Goal: Task Accomplishment & Management: Manage account settings

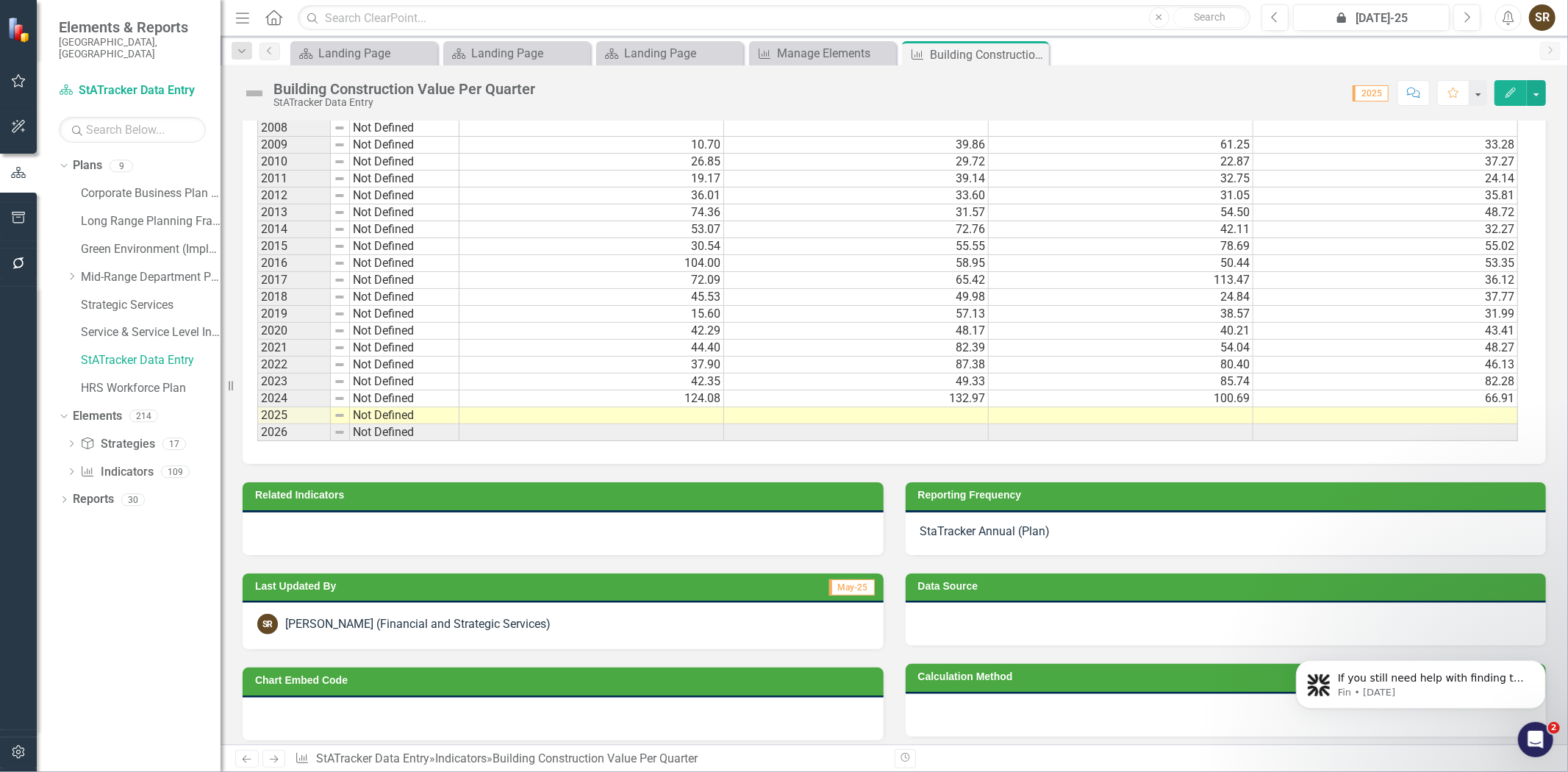
scroll to position [971, 0]
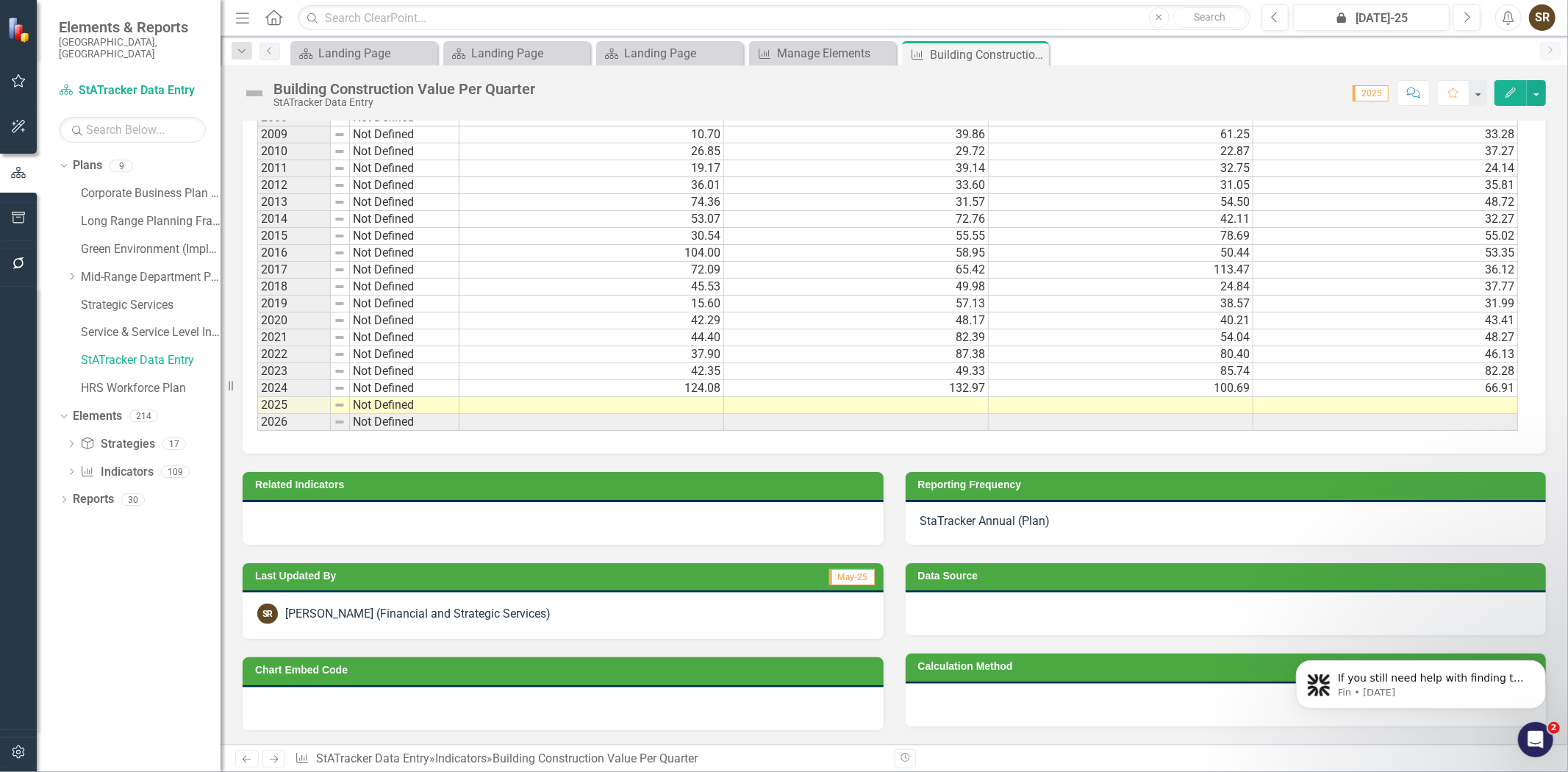
click at [694, 397] on td at bounding box center [592, 406] width 265 height 17
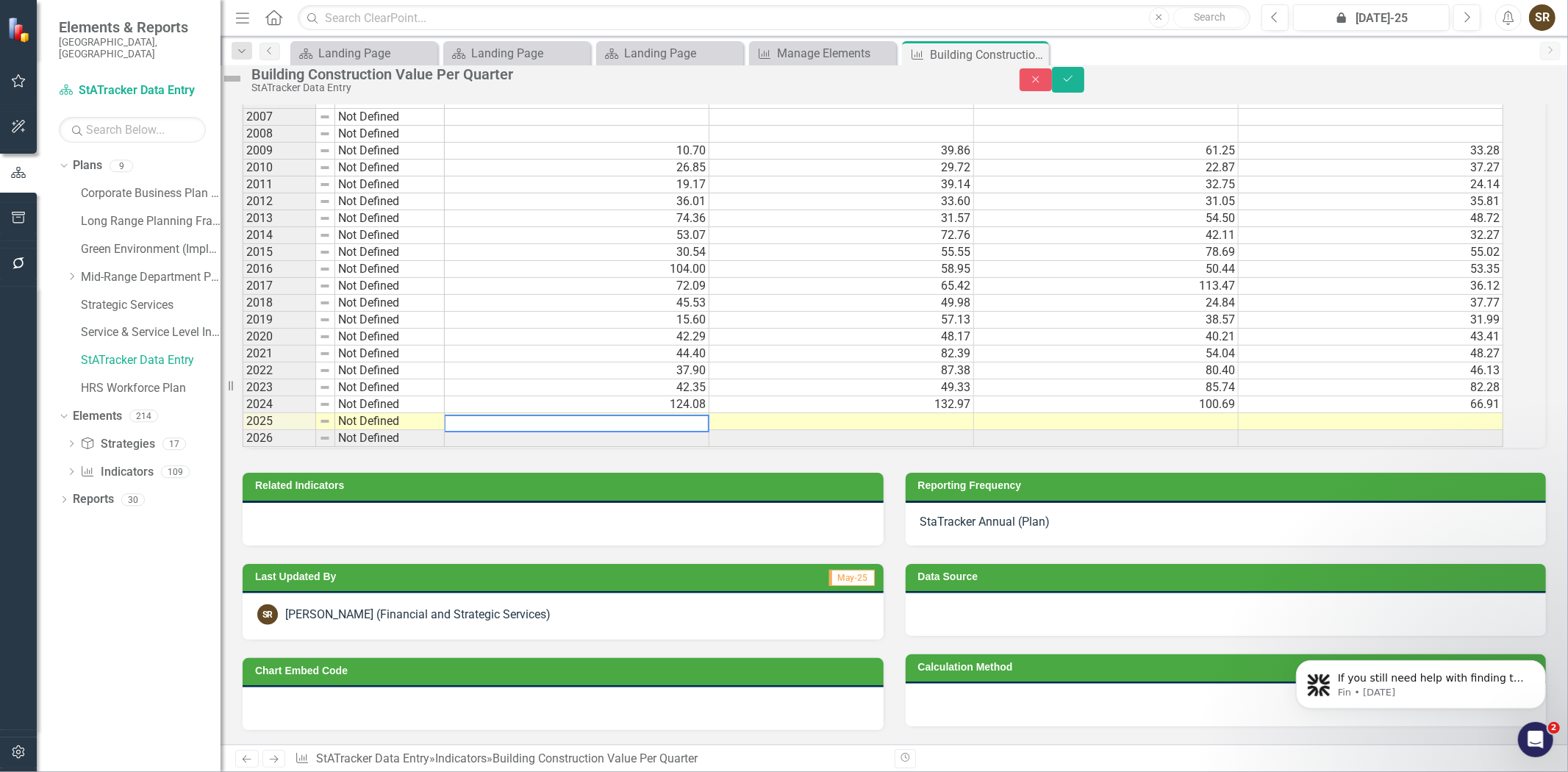
scroll to position [974, 0]
type textarea "88.30"
click at [780, 413] on td at bounding box center [842, 422] width 265 height 17
type textarea "124.08"
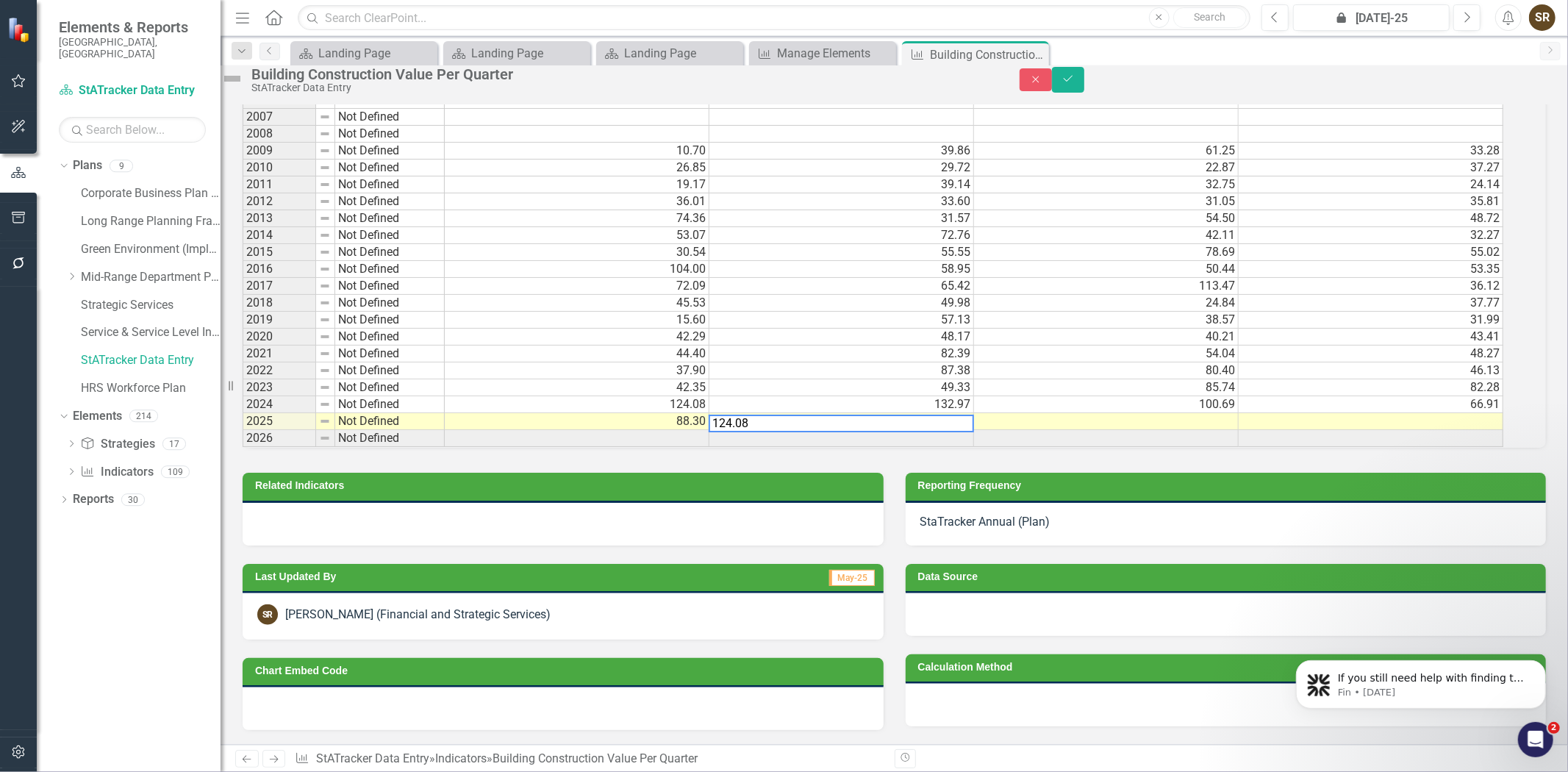
click at [693, 396] on td "124.08" at bounding box center [577, 405] width 265 height 17
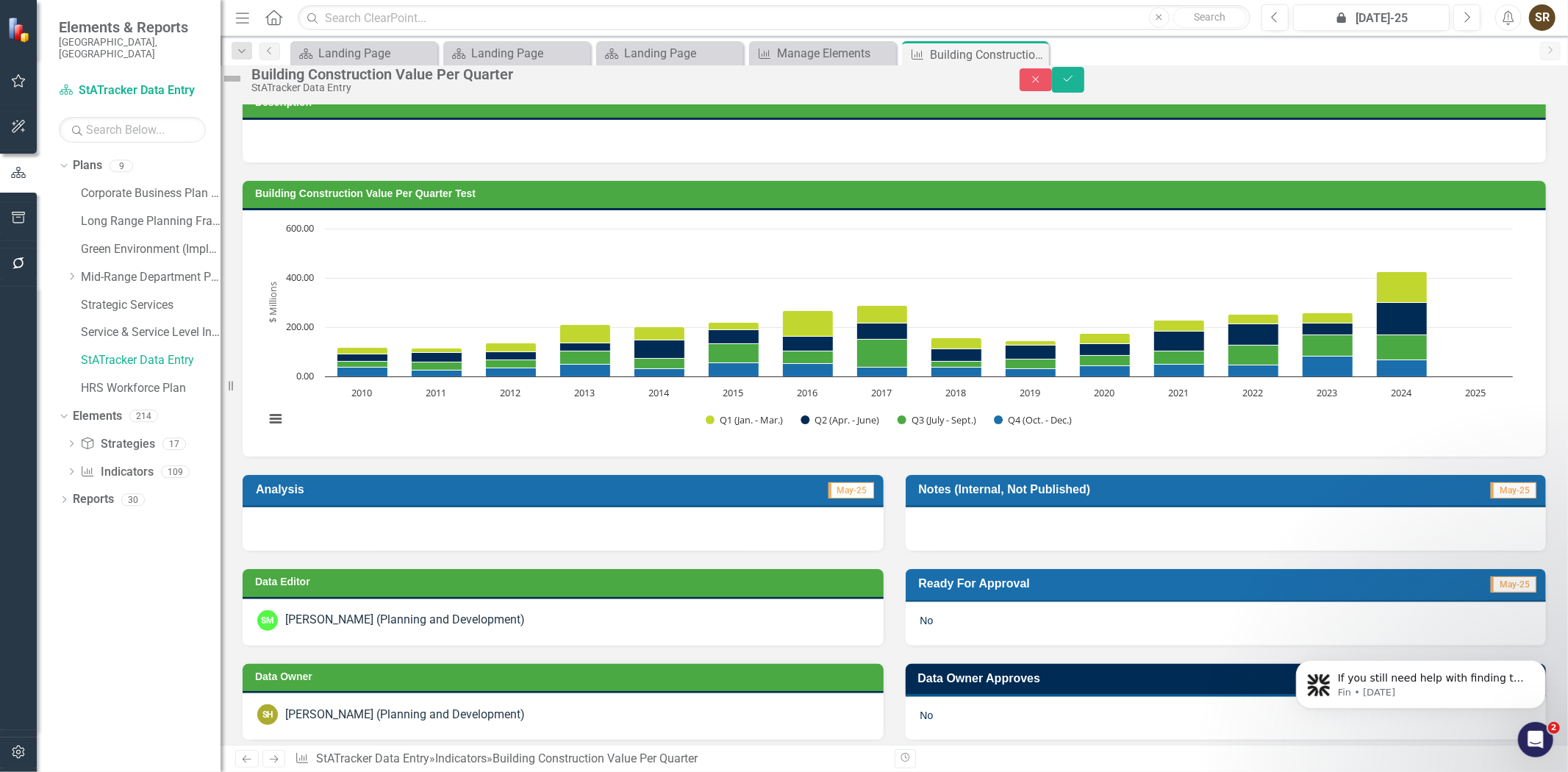
scroll to position [8, 0]
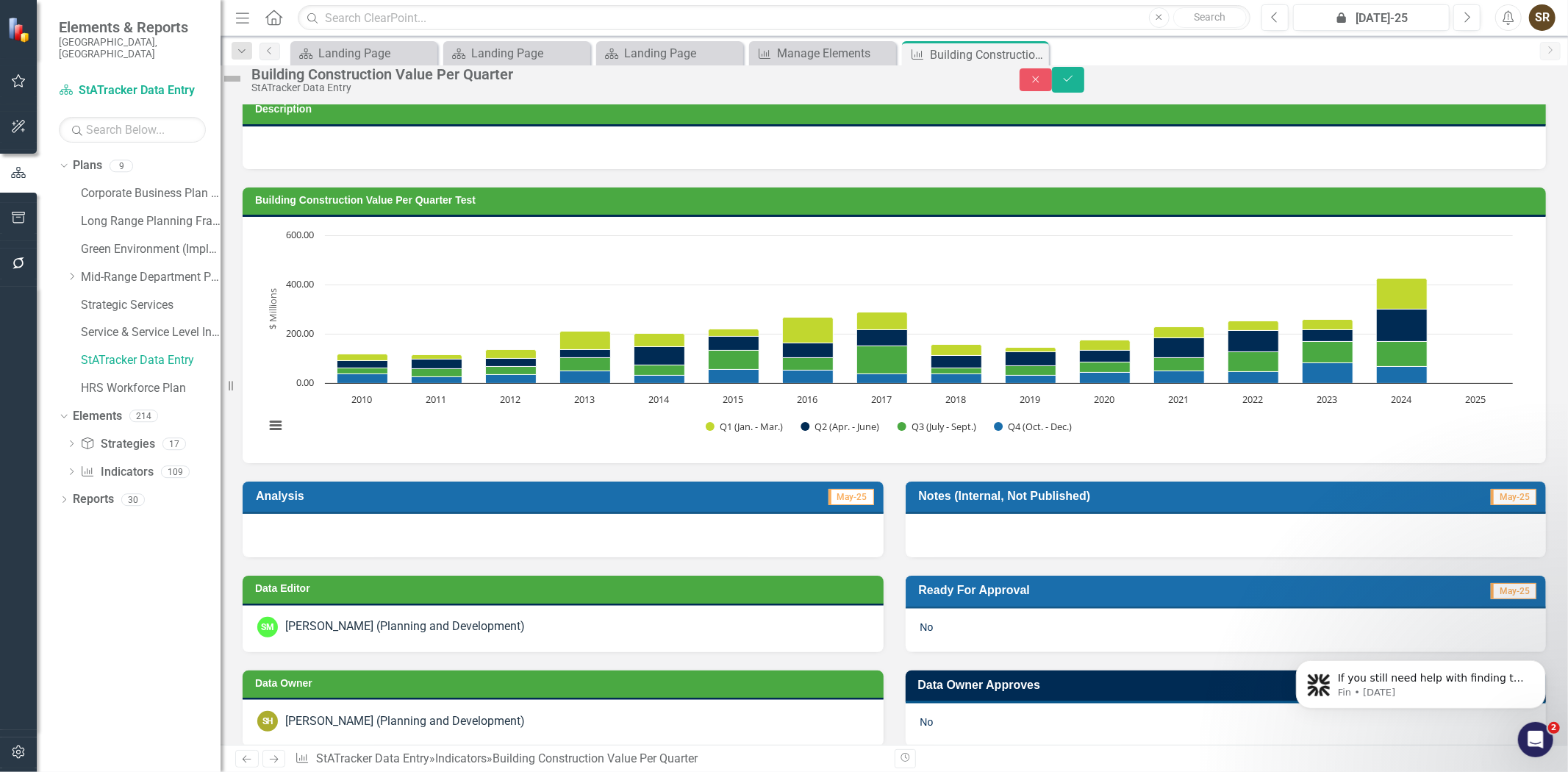
click at [375, 550] on div at bounding box center [562, 535] width 641 height 43
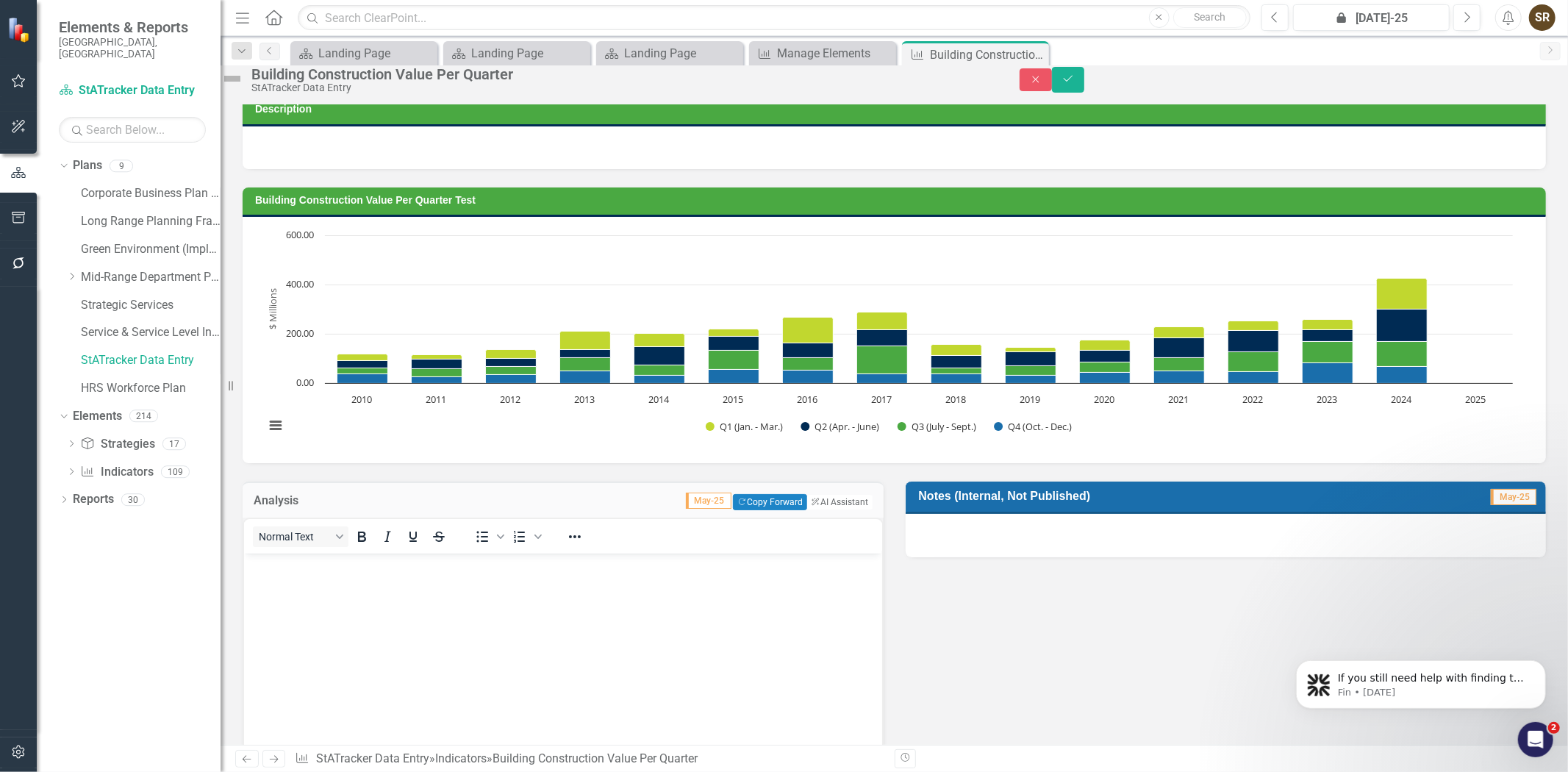
scroll to position [0, 0]
click at [272, 577] on body "Rich Text Area. Press ALT-0 for help." at bounding box center [562, 664] width 638 height 220
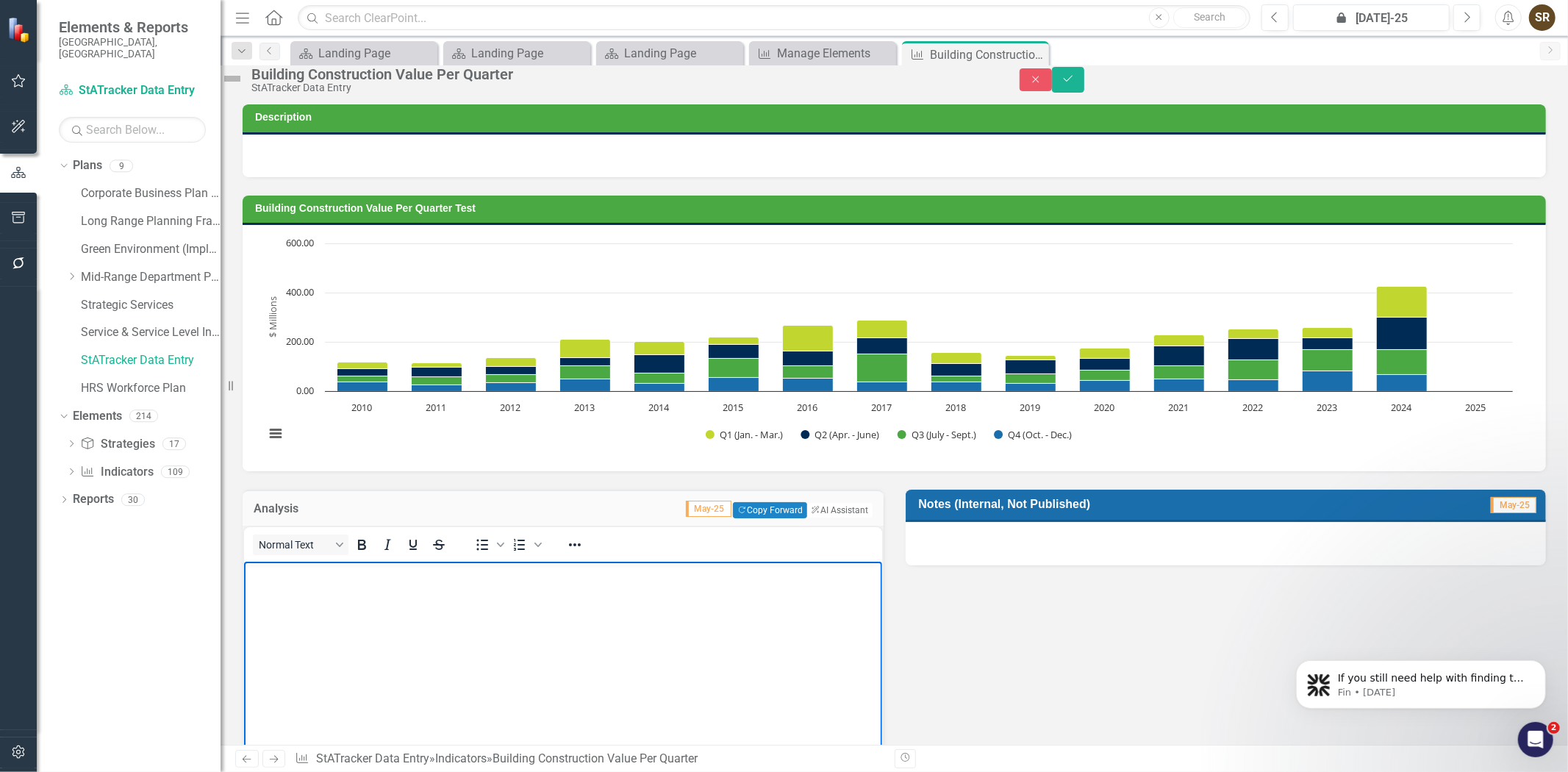
click at [300, 594] on body "Rich Text Area. Press ALT-0 for help." at bounding box center [562, 671] width 638 height 220
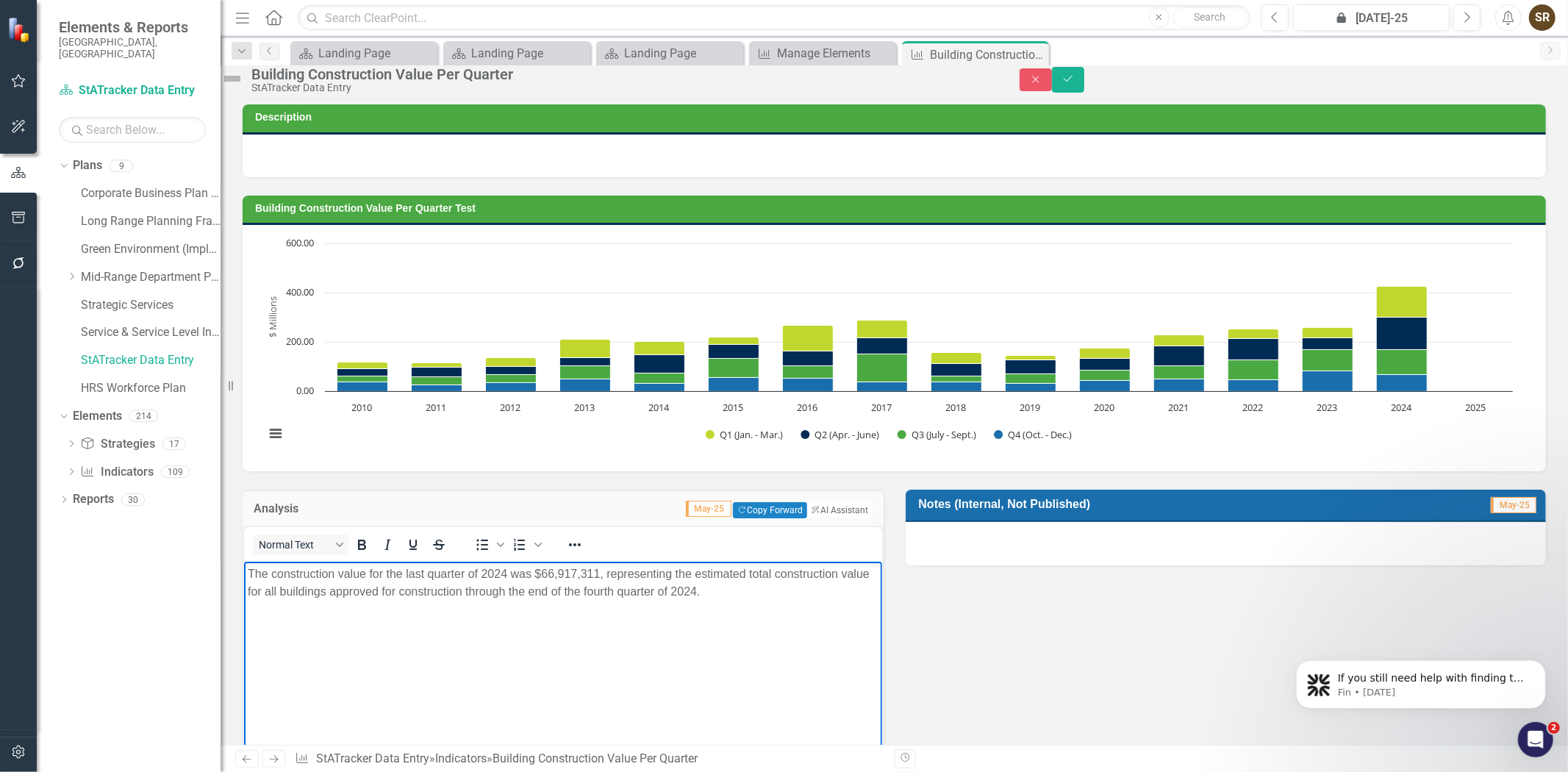
click at [413, 574] on p "The construction value for the last quarter of 2024 was $66,917,311, representi…" at bounding box center [562, 582] width 631 height 35
click at [447, 574] on p "The construction value for the quarter of 2024 was $66,917,311, representing th…" at bounding box center [562, 582] width 631 height 35
click at [495, 569] on p "The construction value for the quarter 2 of 2024 was $66,917,311, representing …" at bounding box center [562, 582] width 631 height 35
drag, startPoint x: 528, startPoint y: 576, endPoint x: 585, endPoint y: 576, distance: 57.0
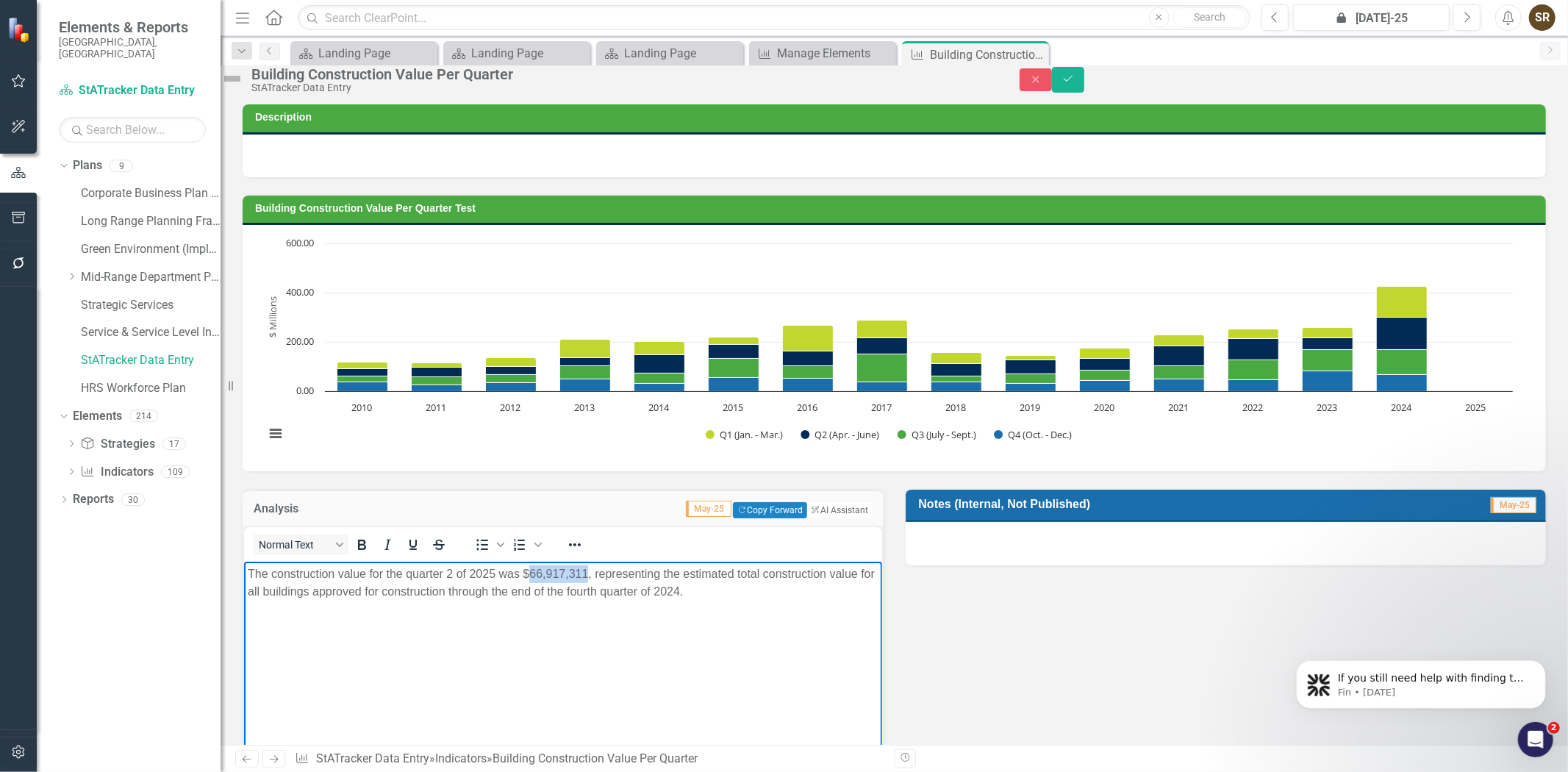
click at [585, 576] on p "The construction value for the quarter 2 of 2025 was $66,917,311, representing …" at bounding box center [562, 582] width 631 height 35
click at [546, 574] on p "The construction value for the quarter 2 of 2025 was $66,917,311, representing …" at bounding box center [562, 582] width 631 height 35
click at [586, 574] on p "The construction value for the quarter 2 of 2025 was $66,917,311, representing …" at bounding box center [562, 582] width 631 height 35
click at [624, 588] on p "The construction value for the quarter 2 of 2025 was $114,392,500, representing…" at bounding box center [562, 582] width 631 height 35
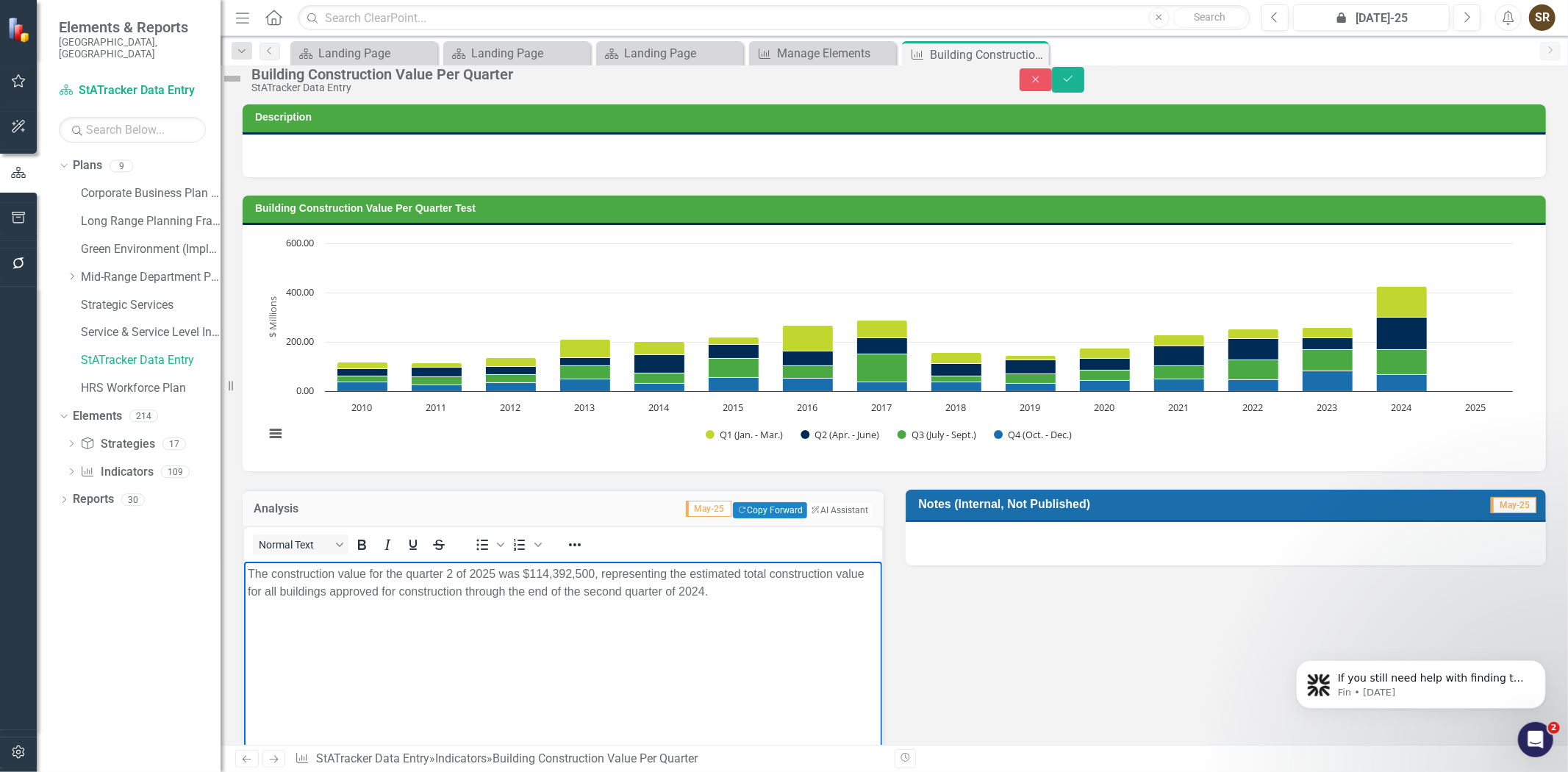
click at [736, 593] on p "The construction value for the quarter 2 of 2025 was $114,392,500, representing…" at bounding box center [562, 582] width 631 height 35
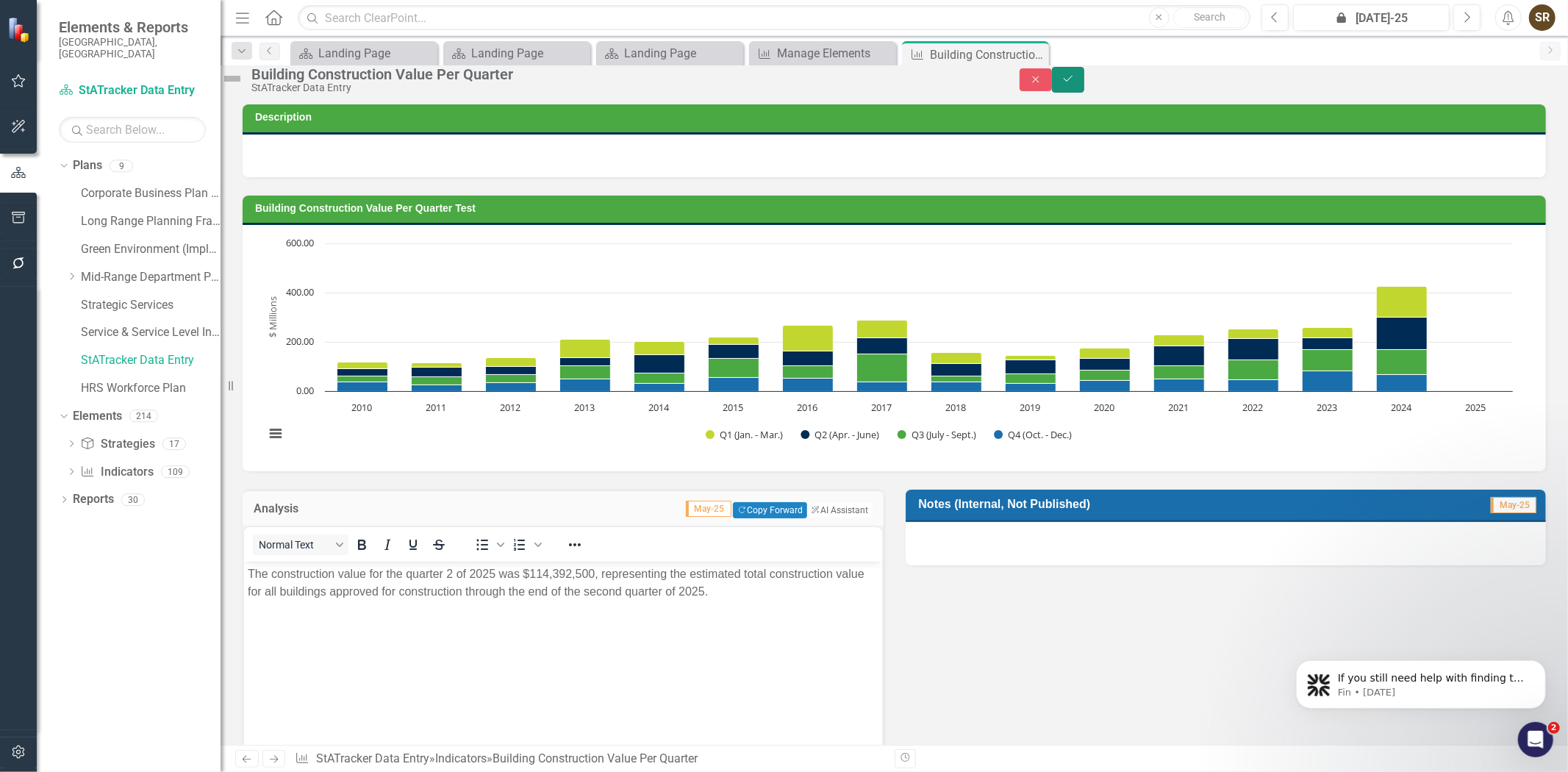
click at [1084, 82] on button "Save" at bounding box center [1068, 79] width 32 height 26
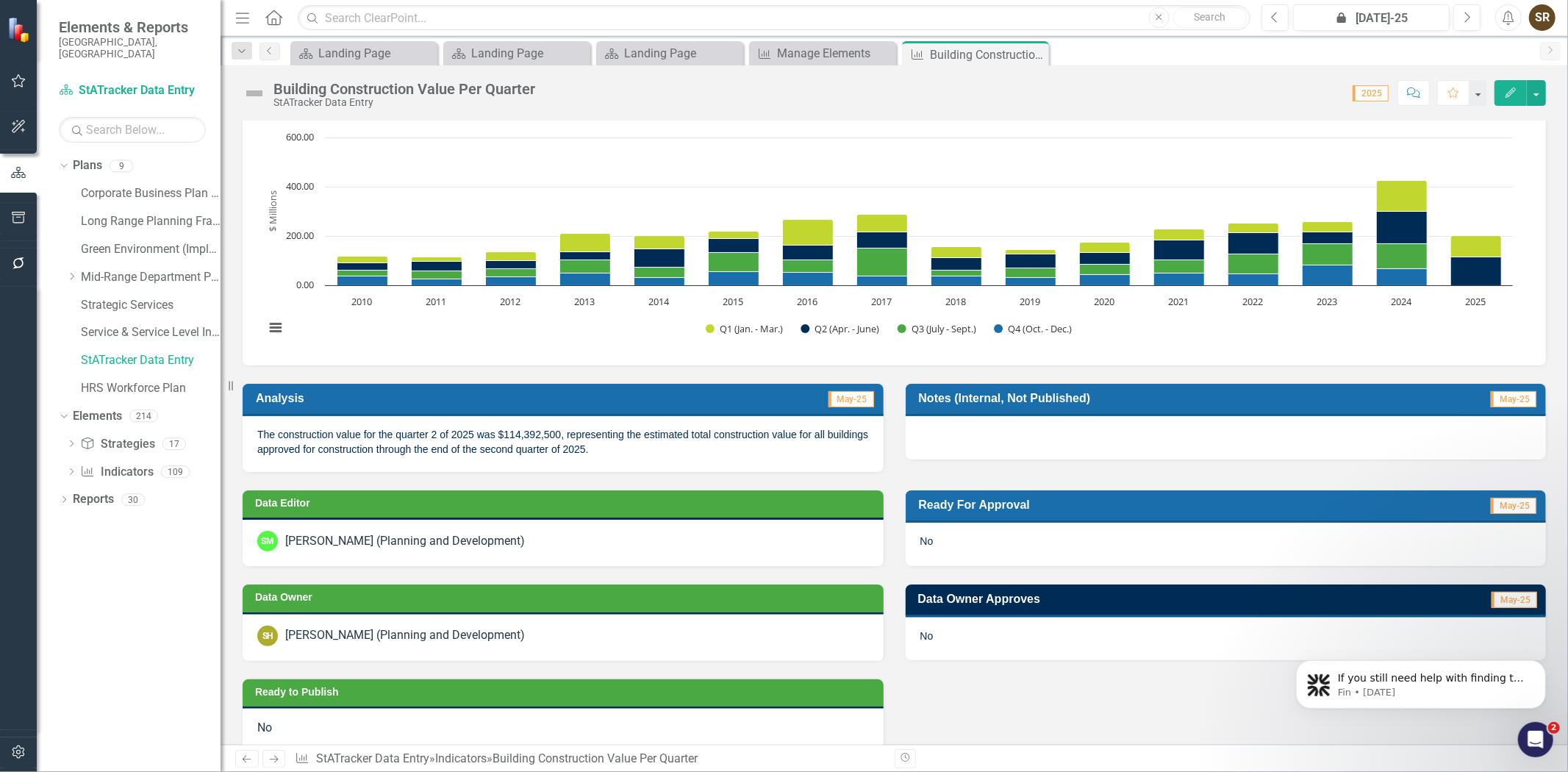
scroll to position [124, 0]
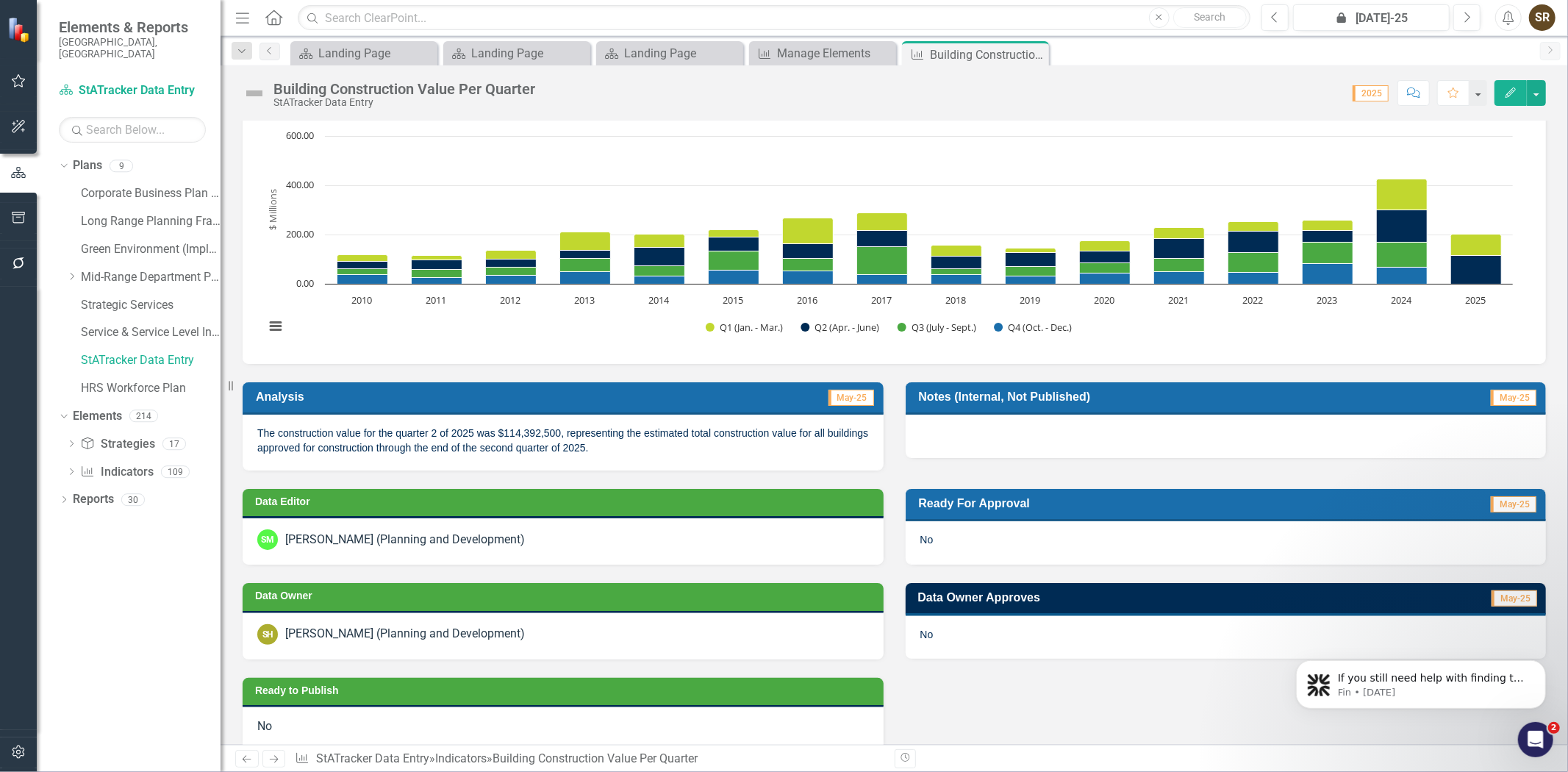
drag, startPoint x: 1554, startPoint y: 320, endPoint x: 1553, endPoint y: 347, distance: 27.0
drag, startPoint x: 1553, startPoint y: 336, endPoint x: 1553, endPoint y: 247, distance: 89.0
click at [1034, 53] on icon at bounding box center [1035, 54] width 8 height 8
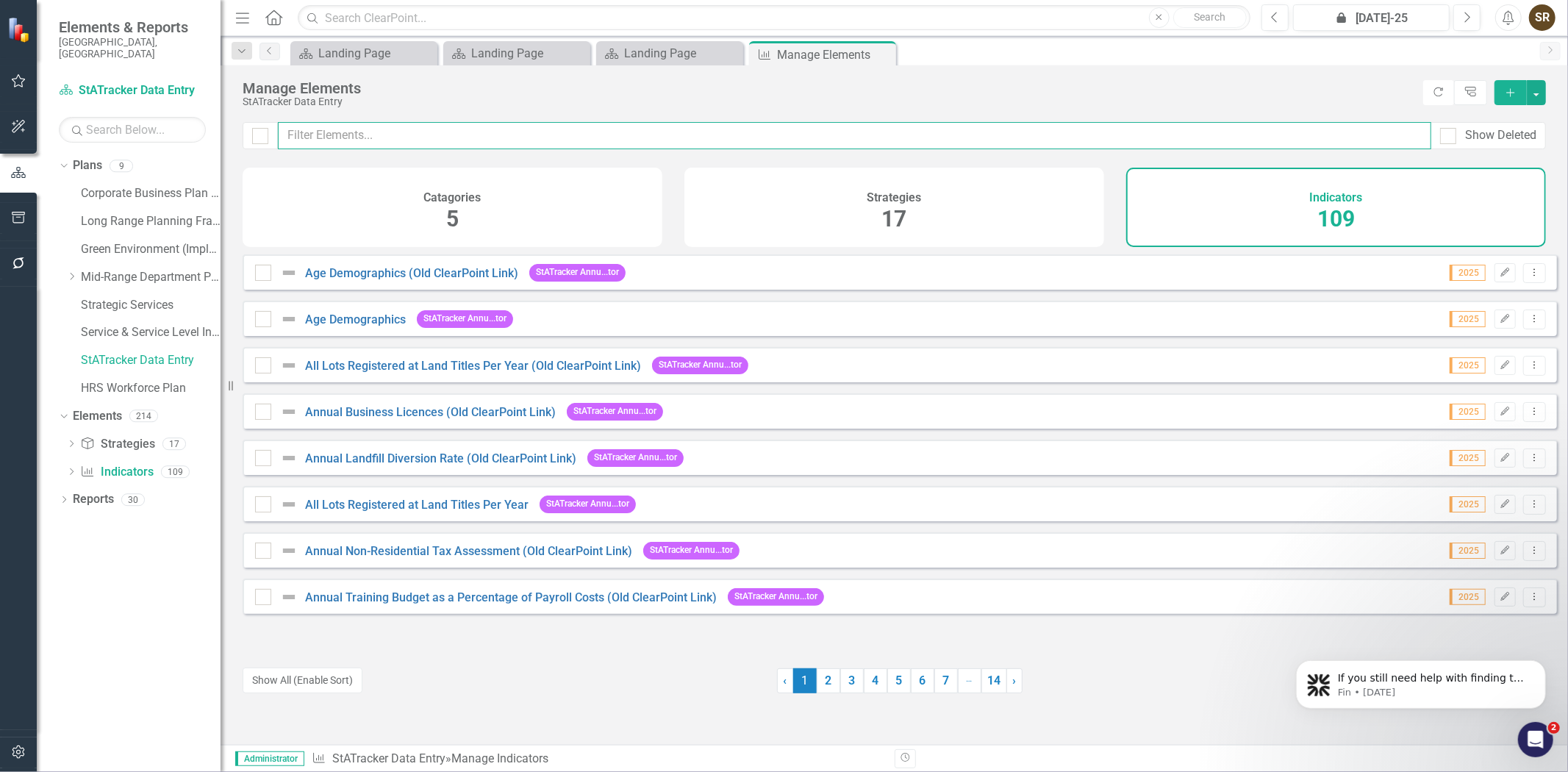
click at [366, 135] on input "text" at bounding box center [854, 136] width 1153 height 27
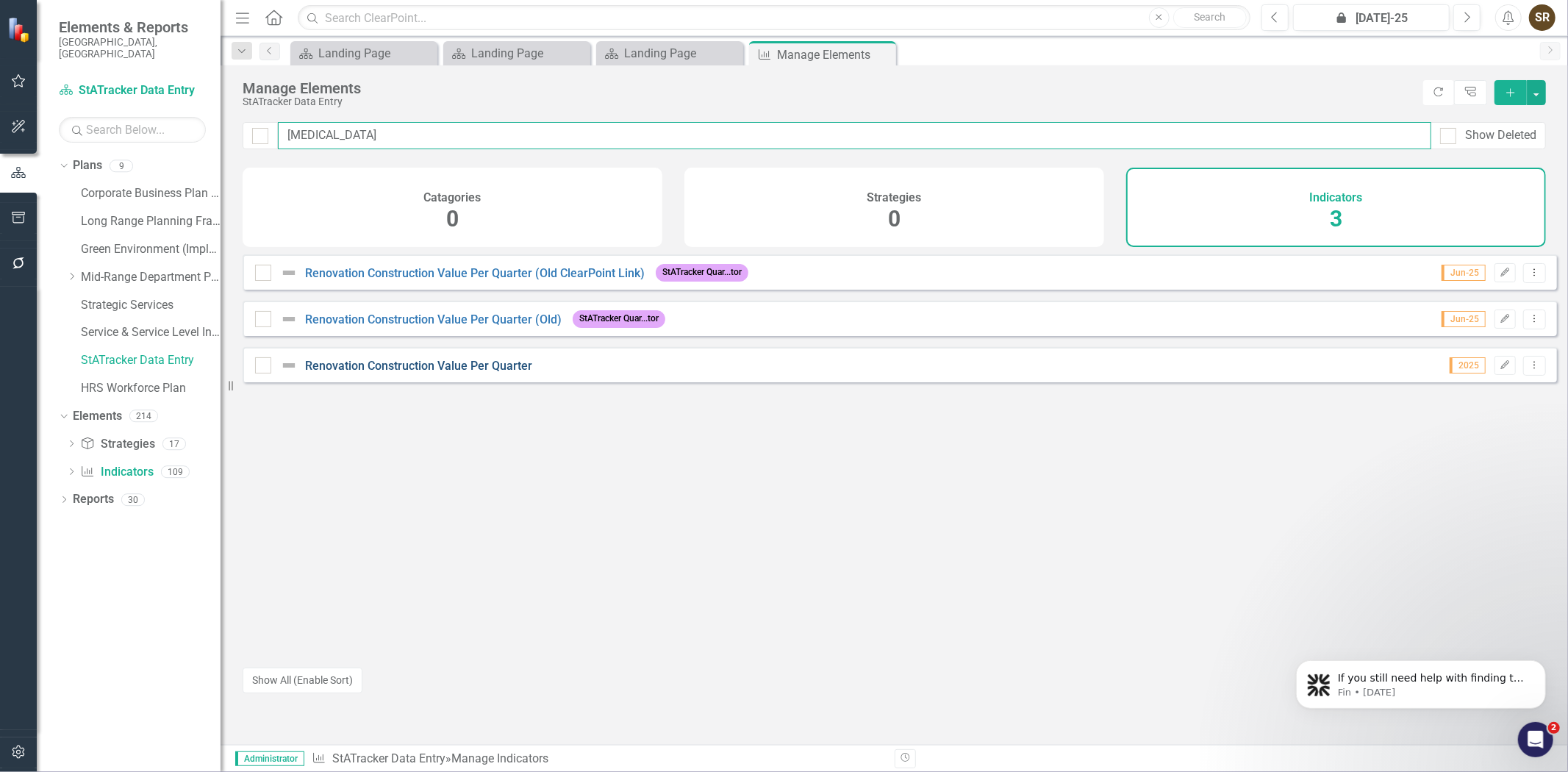
type input "[MEDICAL_DATA]"
click at [395, 373] on link "Renovation Construction Value Per Quarter" at bounding box center [418, 366] width 227 height 14
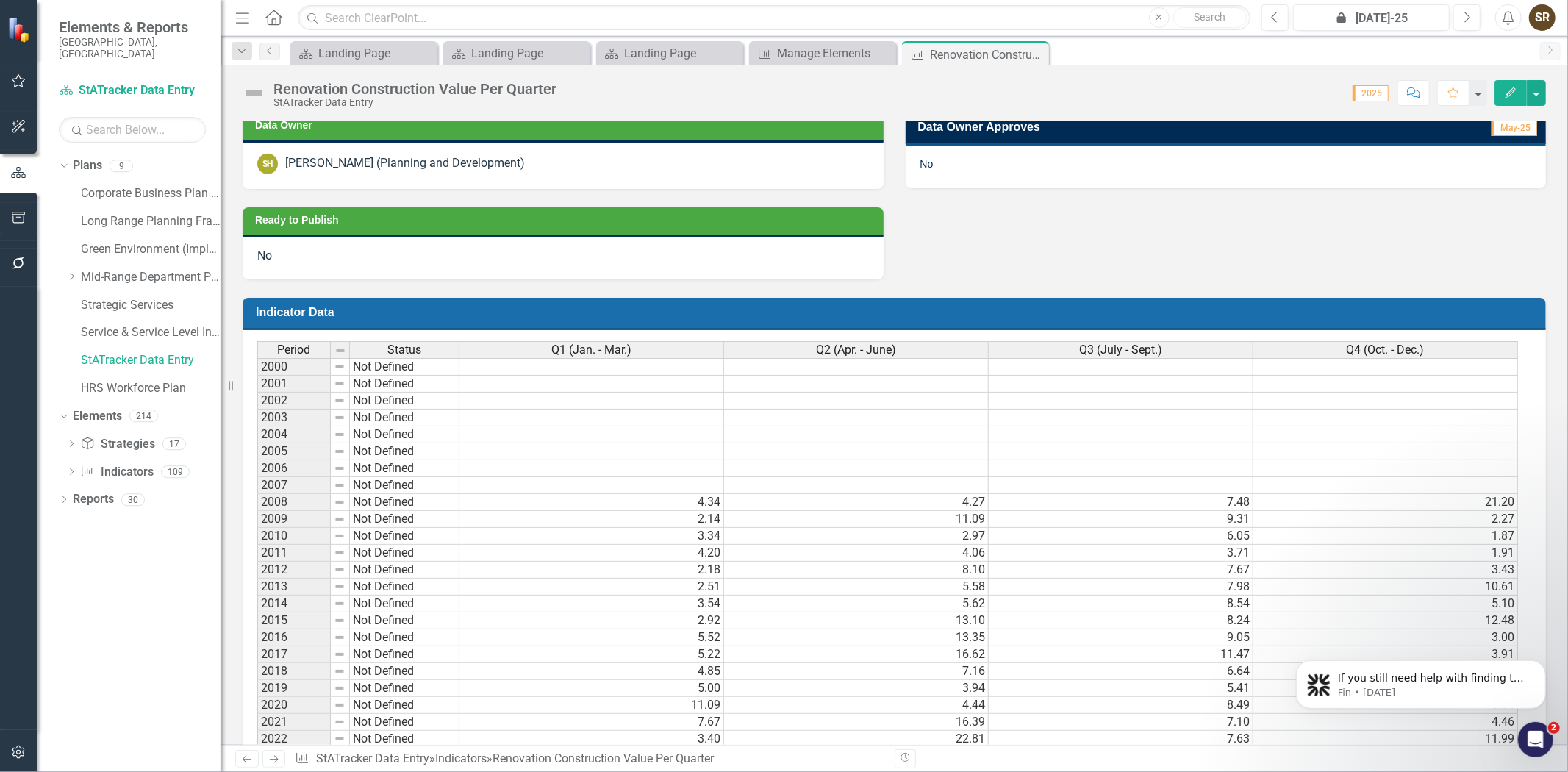
scroll to position [971, 0]
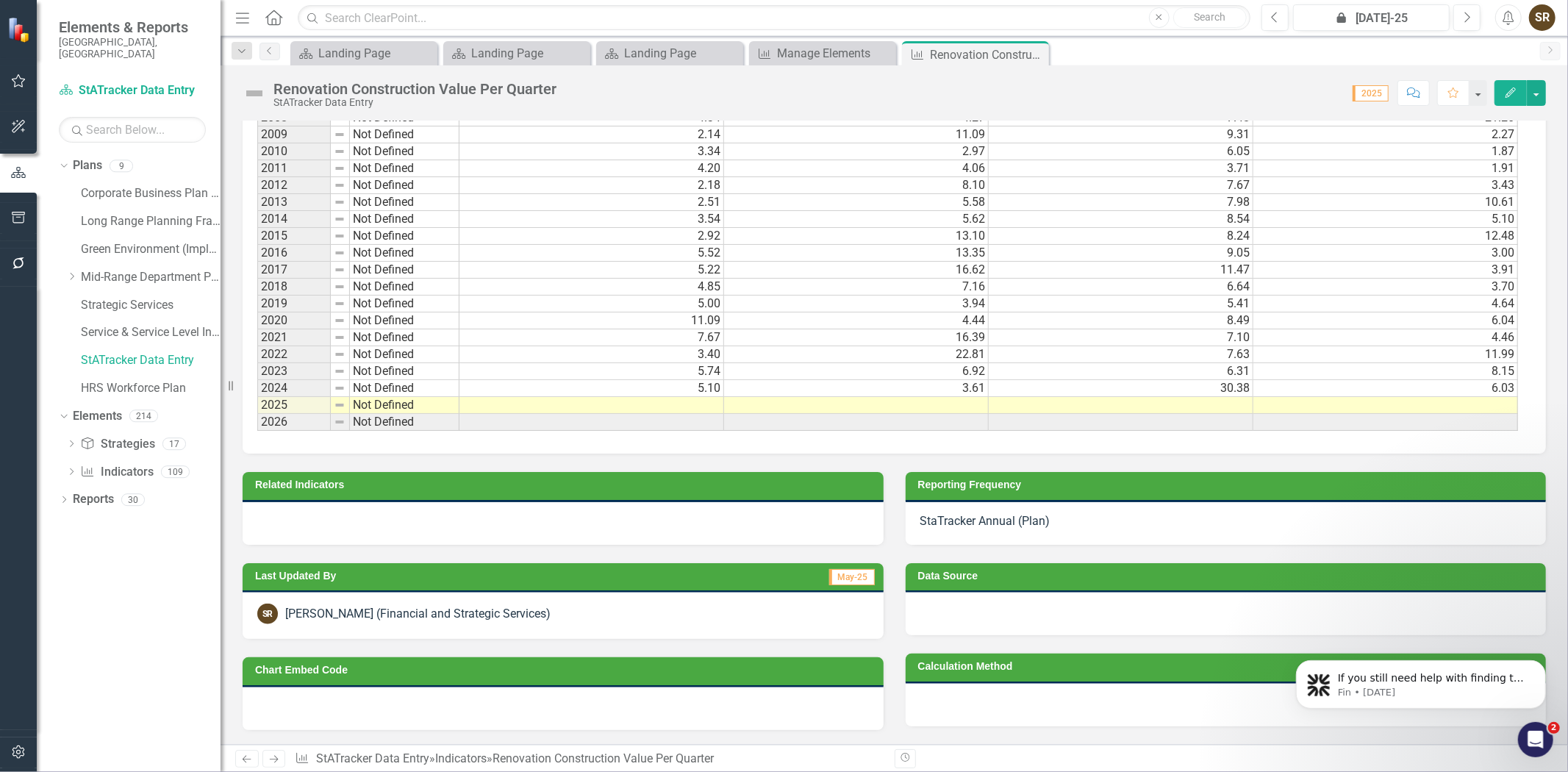
click at [697, 400] on td at bounding box center [592, 406] width 265 height 17
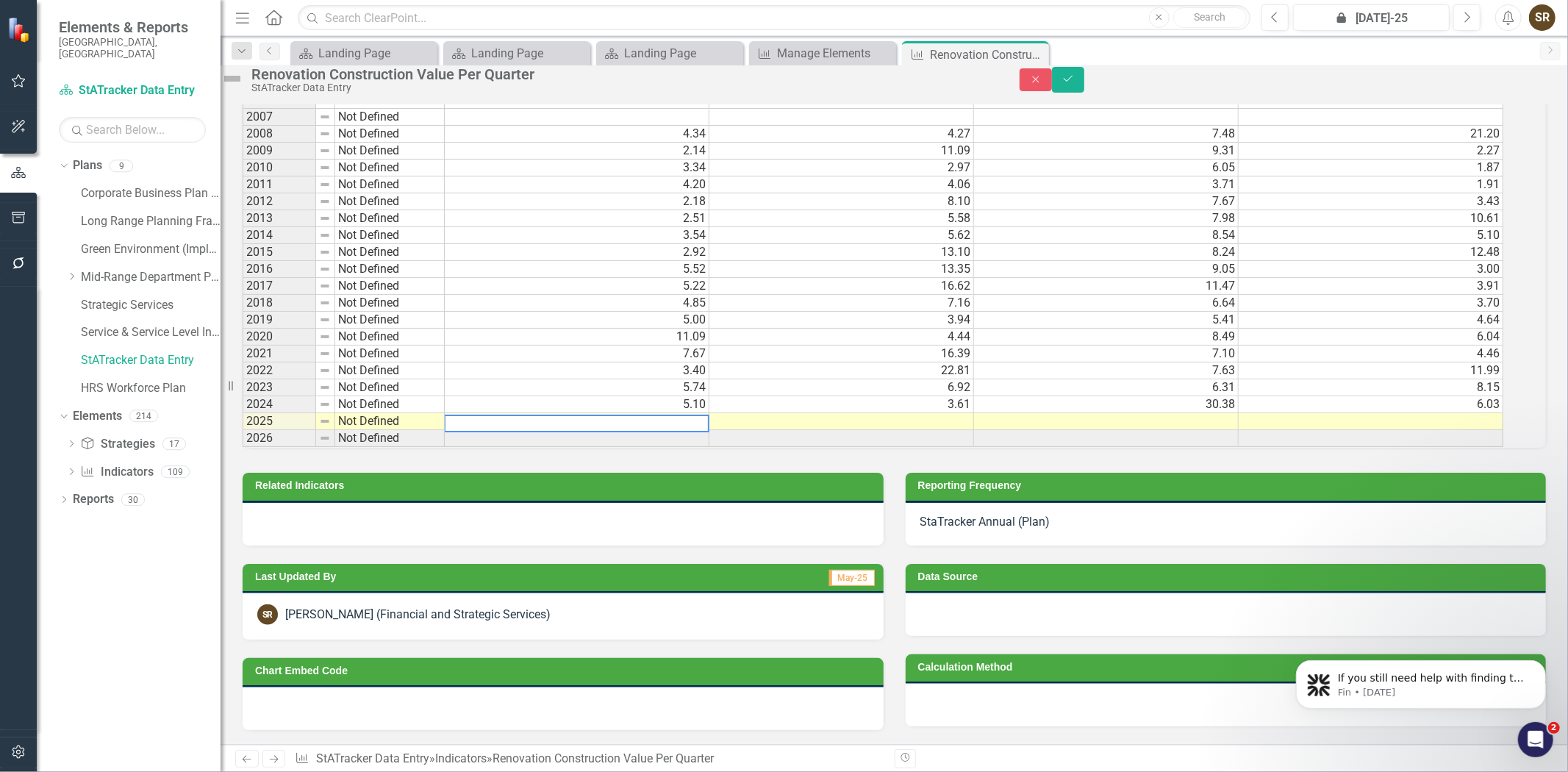
scroll to position [974, 0]
type textarea "6.7"
click at [831, 413] on td at bounding box center [842, 422] width 265 height 17
click at [831, 415] on textarea at bounding box center [841, 424] width 265 height 18
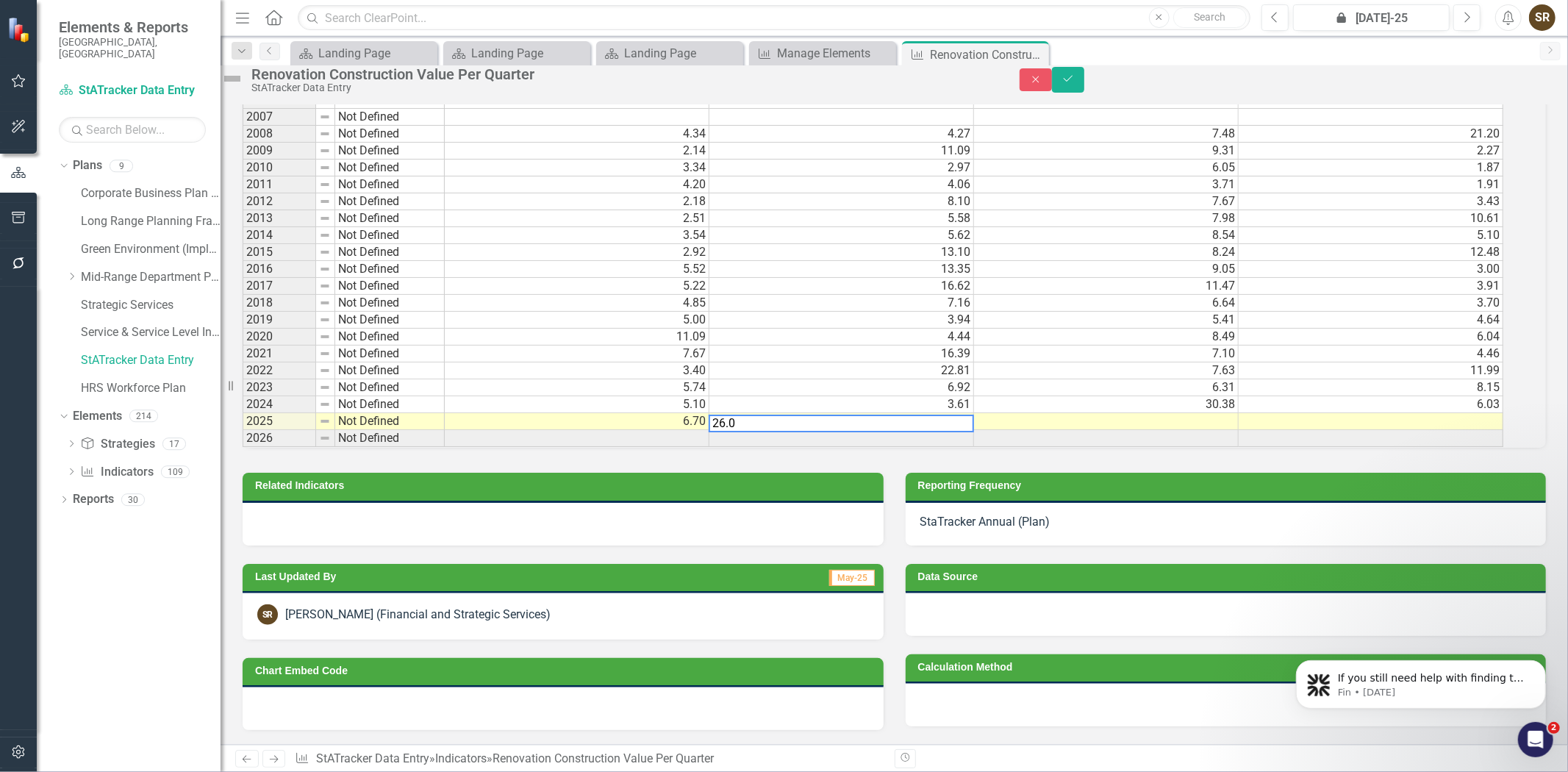
type textarea "26.0"
click at [869, 442] on div "Period Status Q1 (Jan. - Mar.) Q2 (Apr. - June) Q3 (July - Sept.) Q4 (Oct. - De…" at bounding box center [894, 210] width 1303 height 475
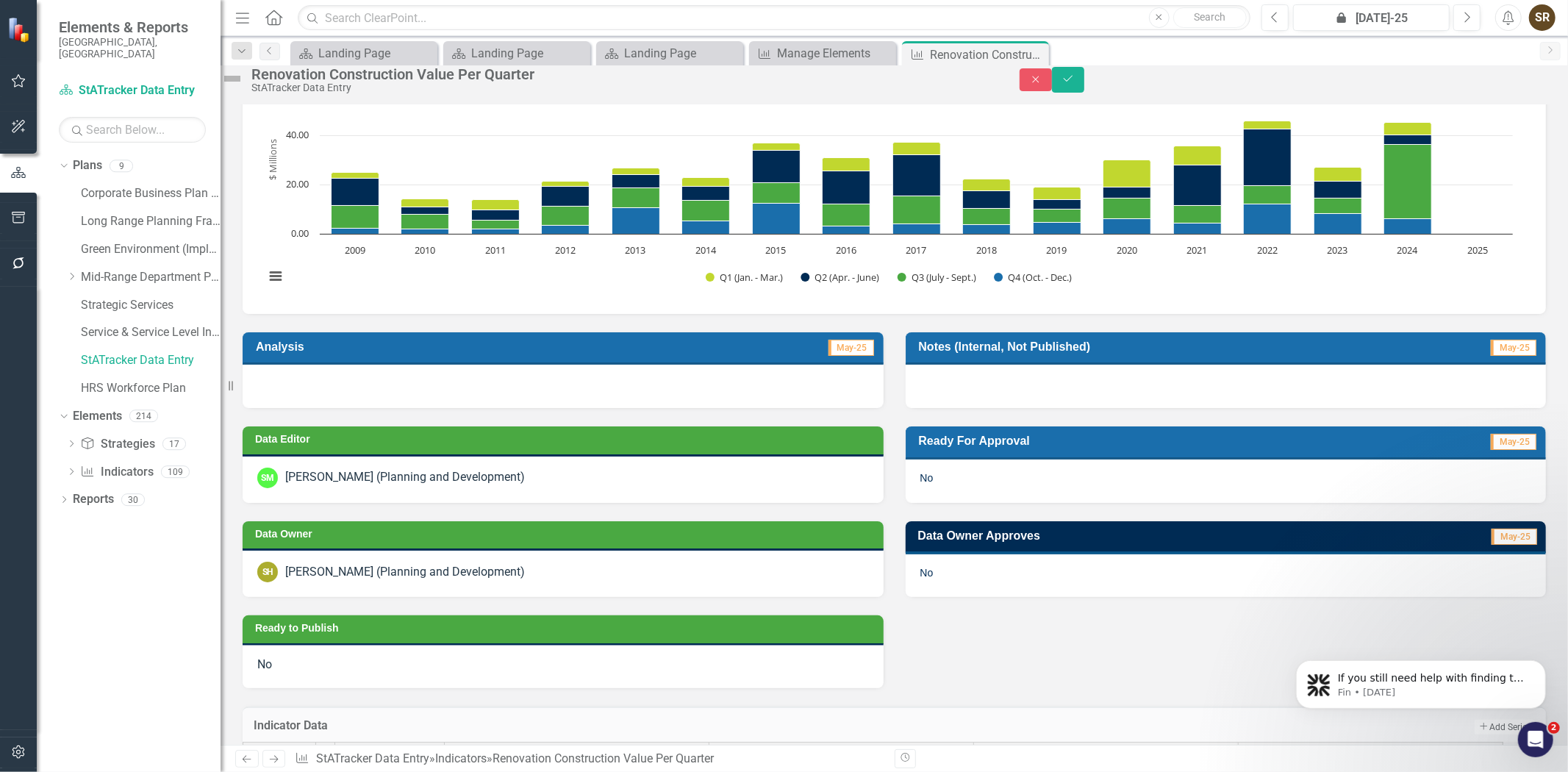
scroll to position [67, 0]
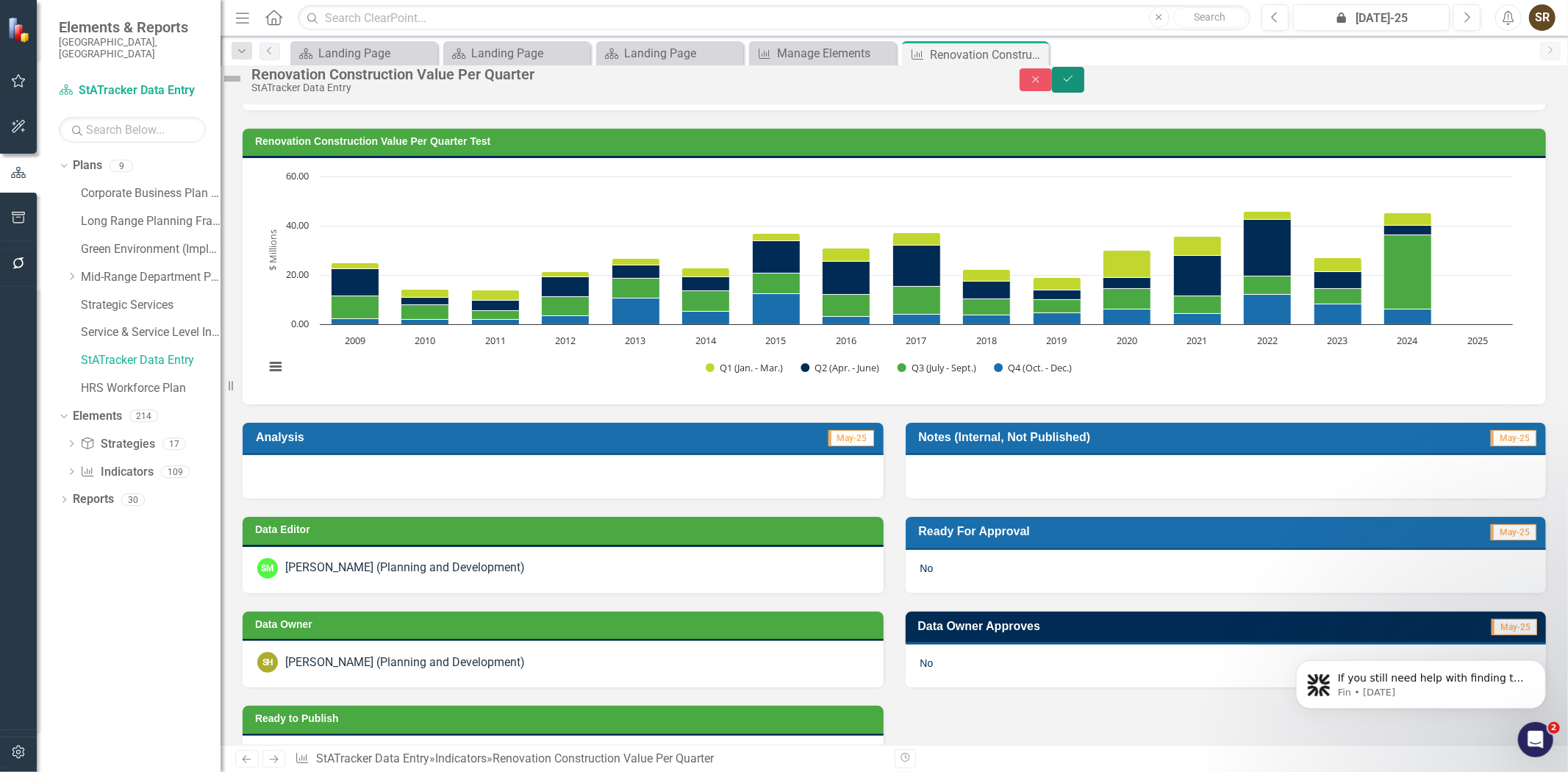
click at [1075, 84] on icon "Save" at bounding box center [1067, 79] width 13 height 10
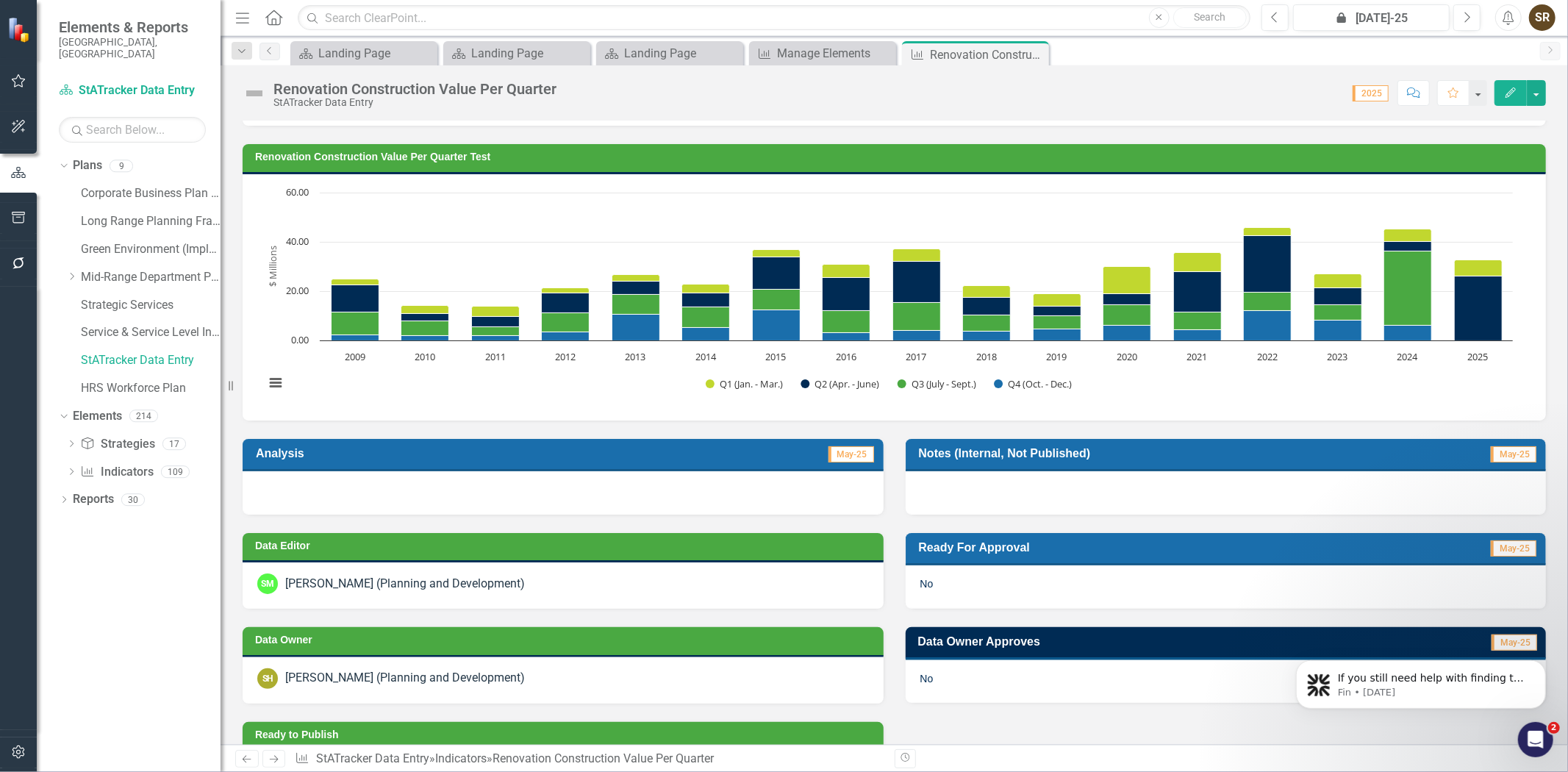
scroll to position [56, 0]
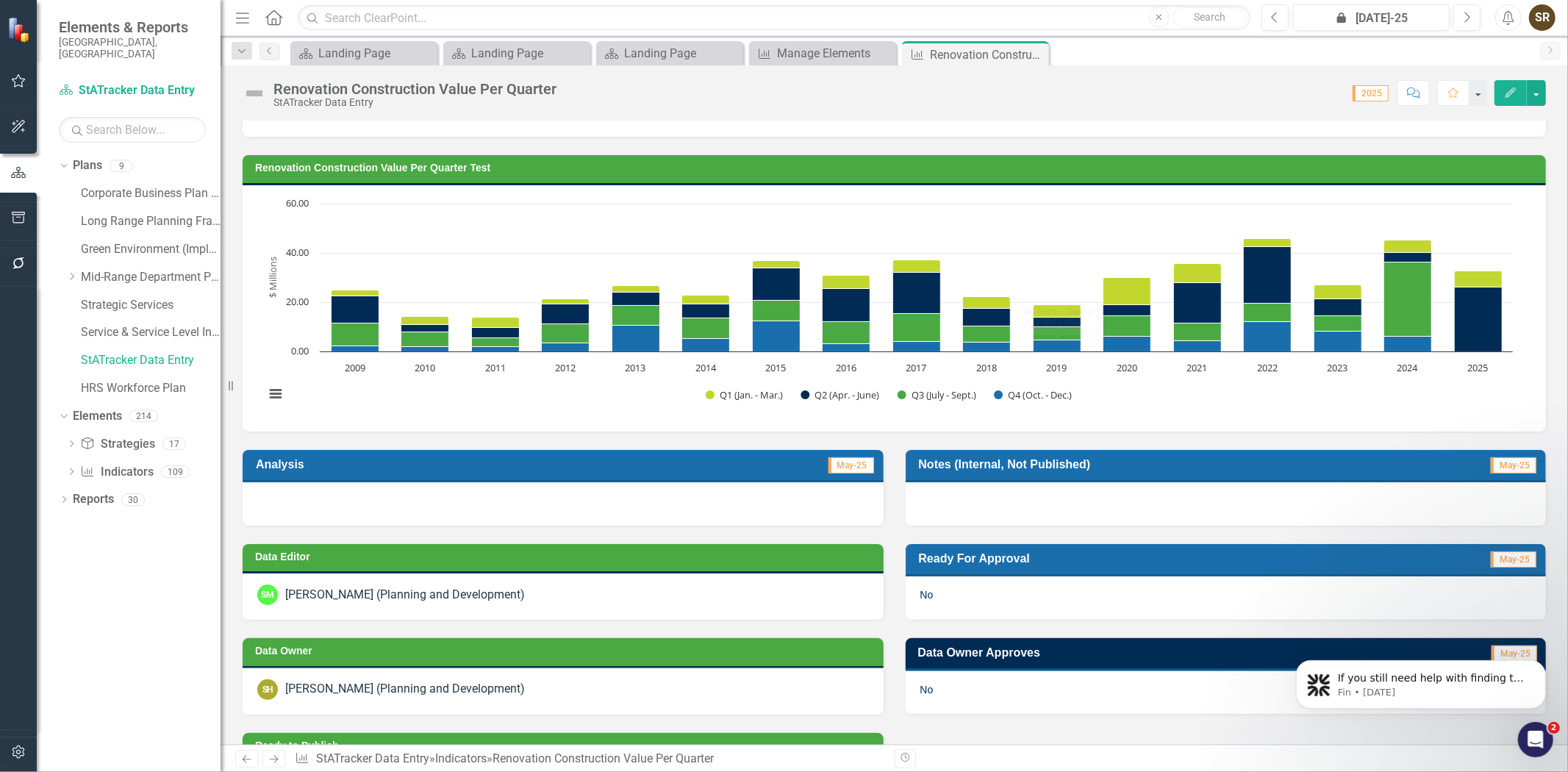
click at [495, 495] on div at bounding box center [562, 504] width 641 height 43
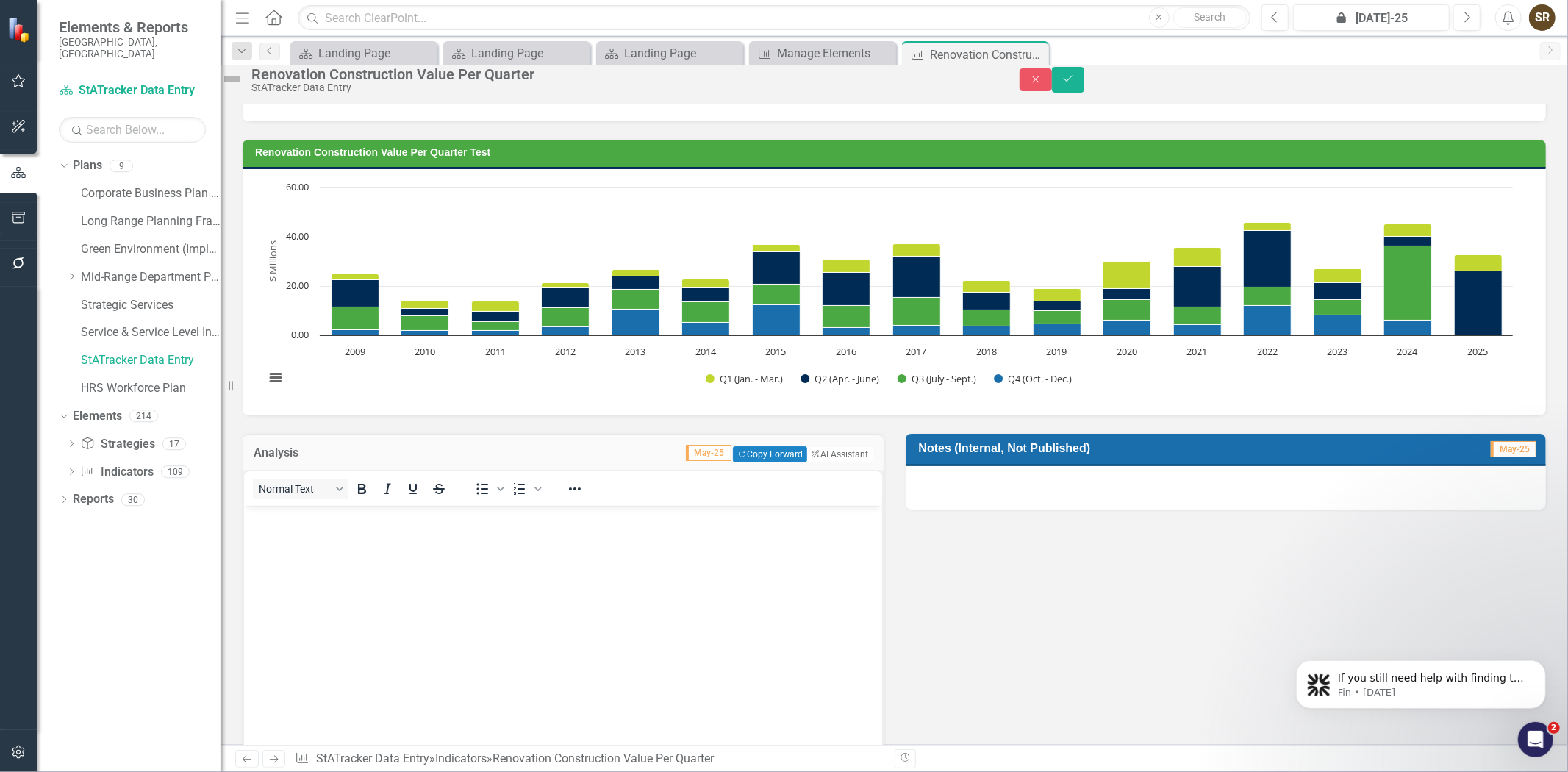
scroll to position [0, 0]
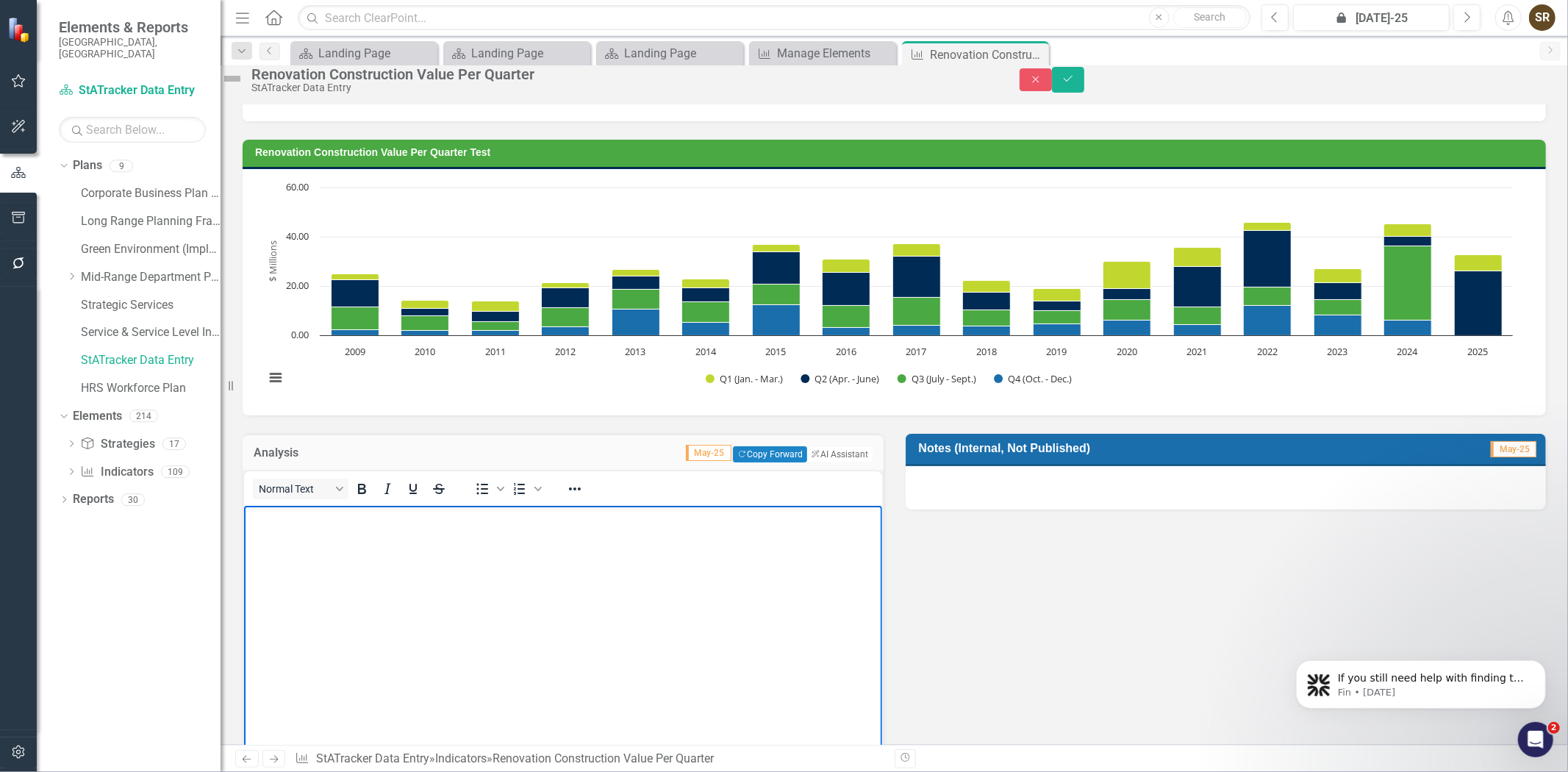
click at [357, 538] on body "Rich Text Area. Press ALT-0 for help." at bounding box center [562, 616] width 638 height 220
paste body "Rich Text Area. Press ALT-0 for help."
click at [584, 516] on p "The last quarter of 2024 saw a renovation construction value of $6,031,311, ref…" at bounding box center [562, 526] width 631 height 35
click at [615, 516] on p "The last quarter of 2024 saw a renovation construction value of $26,031,311, re…" at bounding box center [562, 526] width 631 height 35
click at [643, 519] on p "The last quarter of 2024 saw a renovation construction value of $26,091,311, re…" at bounding box center [562, 526] width 631 height 35
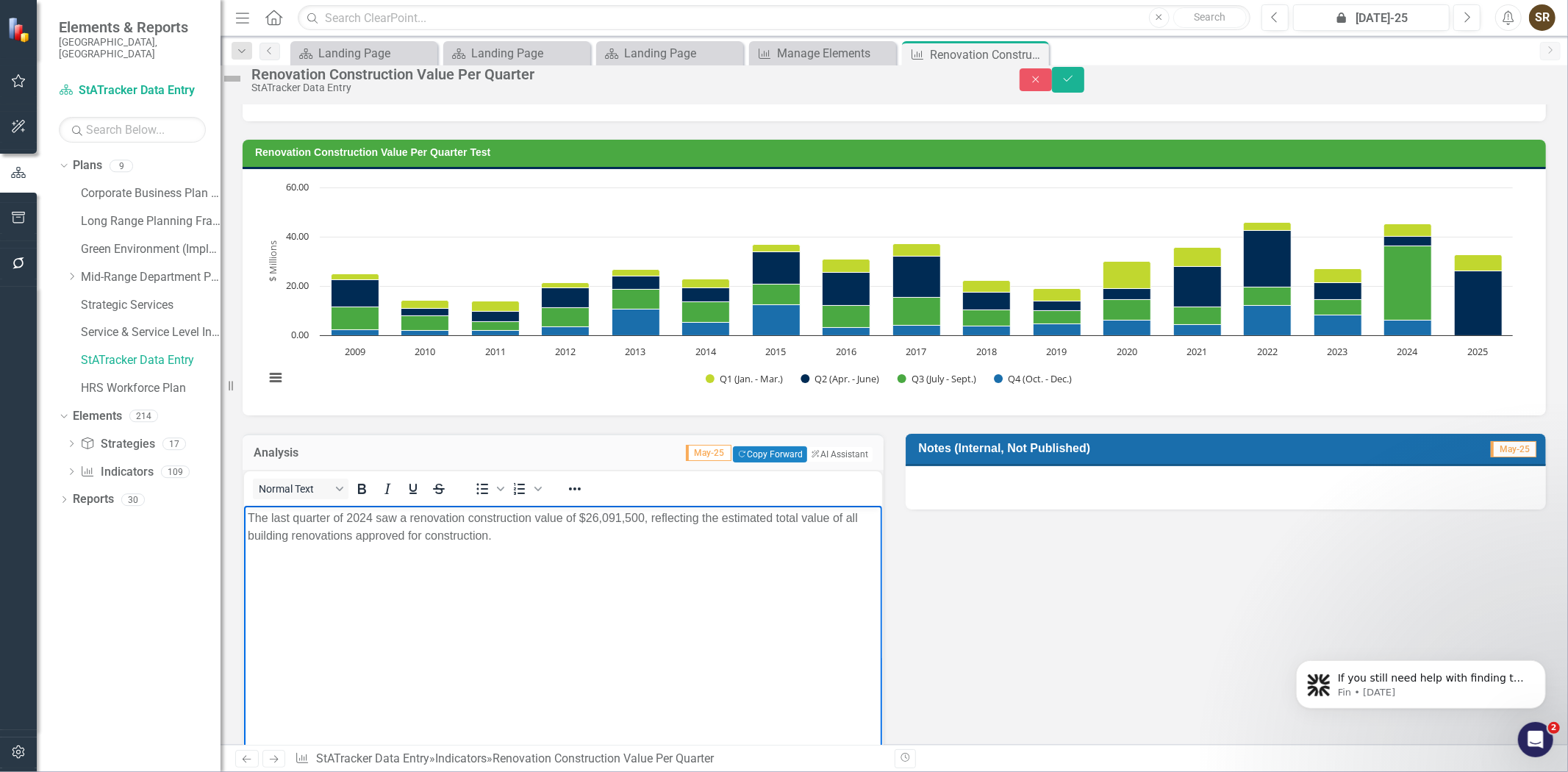
click at [272, 519] on p "The last quarter of 2024 saw a renovation construction value of $26,091,500, re…" at bounding box center [562, 526] width 631 height 35
click at [388, 521] on p "The second quarter of 2024 saw a renovation construction value of $26,091,500, …" at bounding box center [562, 526] width 631 height 35
click at [621, 555] on body "The second quarter of 2025 saw a renovation construction value of $26,091,500, …" at bounding box center [562, 616] width 638 height 220
click at [1084, 82] on button "Save" at bounding box center [1068, 79] width 32 height 26
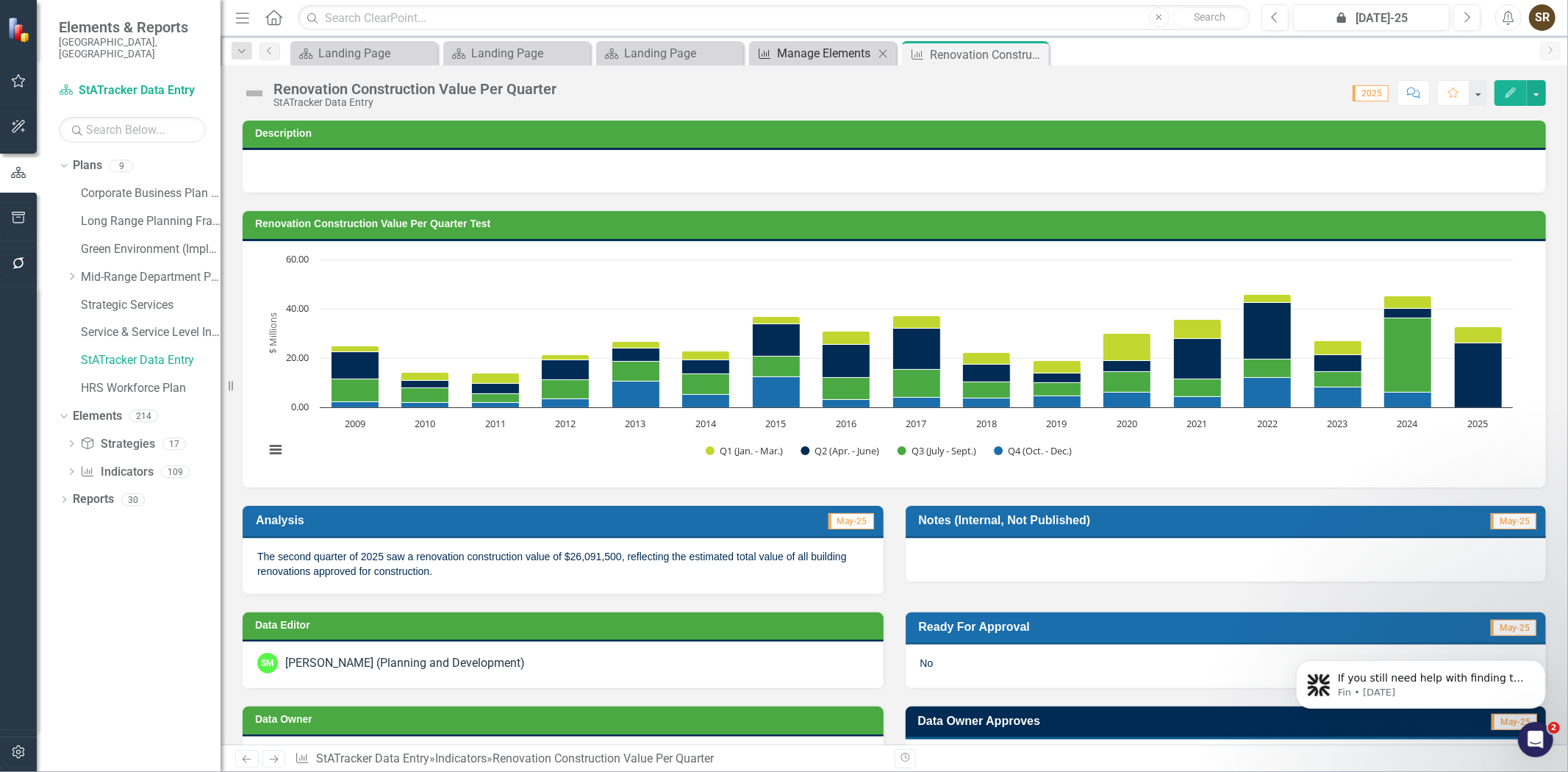
click at [818, 56] on div "Manage Elements" at bounding box center [825, 54] width 97 height 19
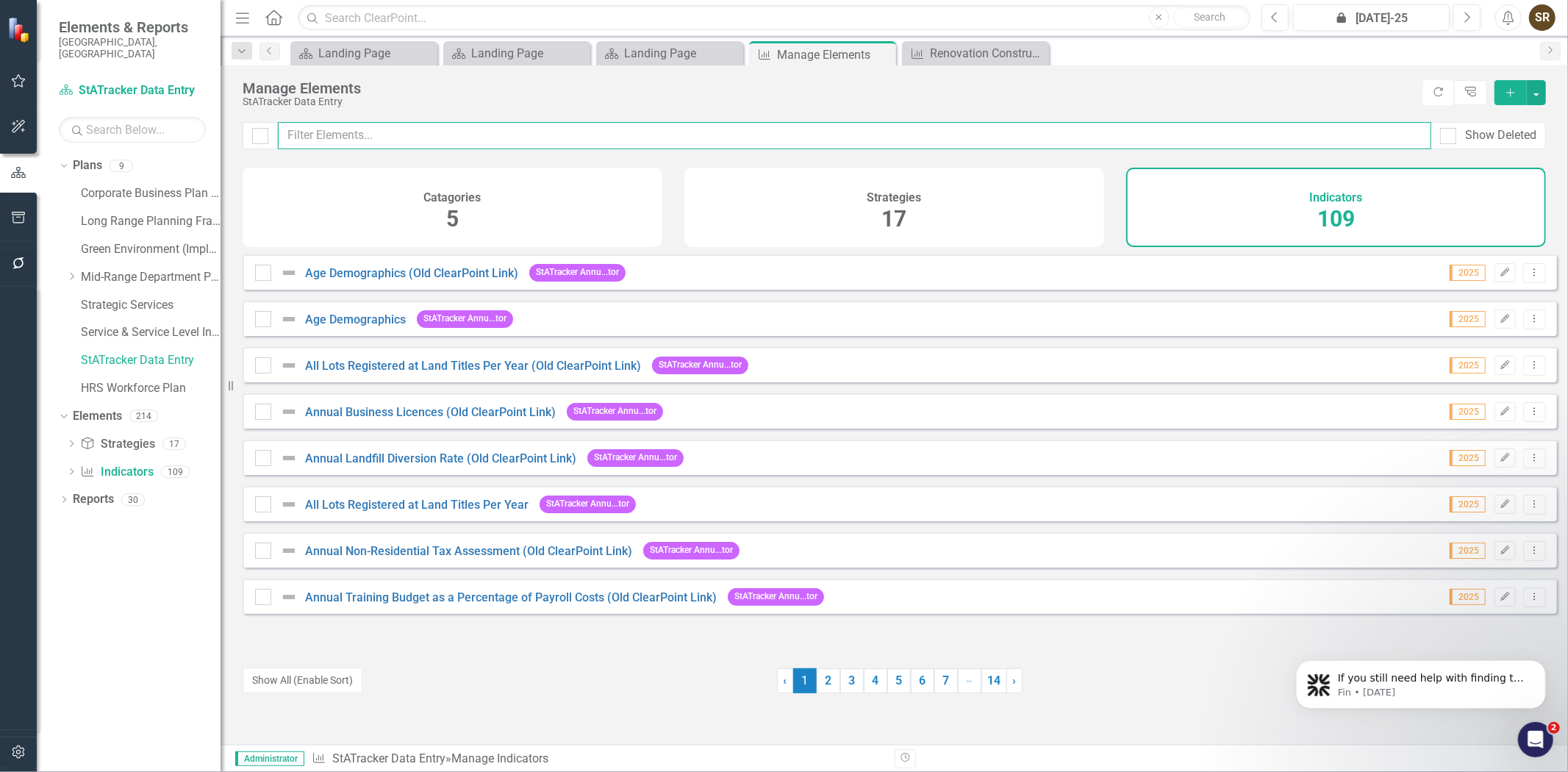
click at [436, 137] on input "text" at bounding box center [854, 136] width 1153 height 27
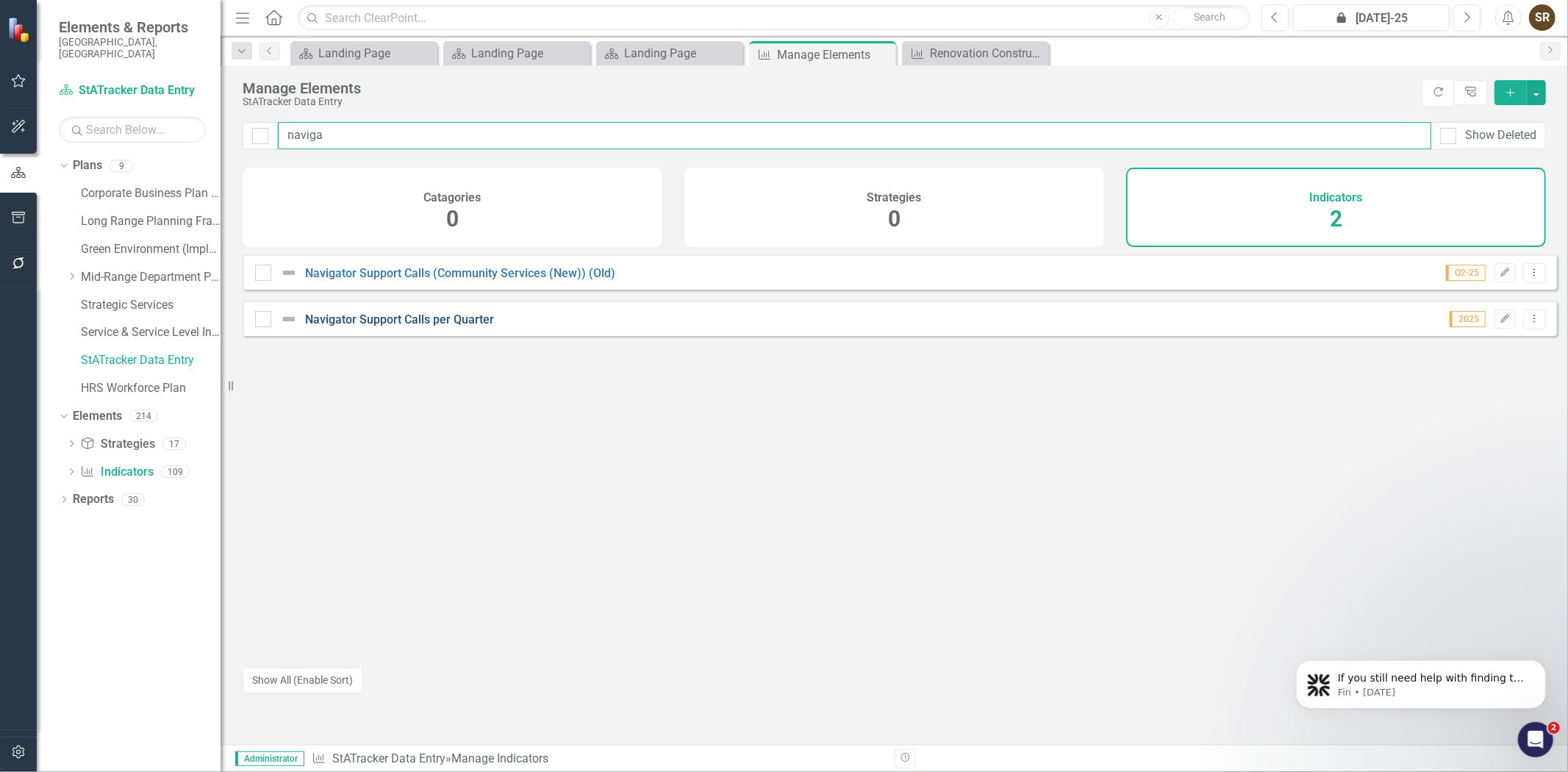
type input "naviga"
click at [398, 326] on link "Navigator Support Calls per Quarter" at bounding box center [399, 319] width 189 height 14
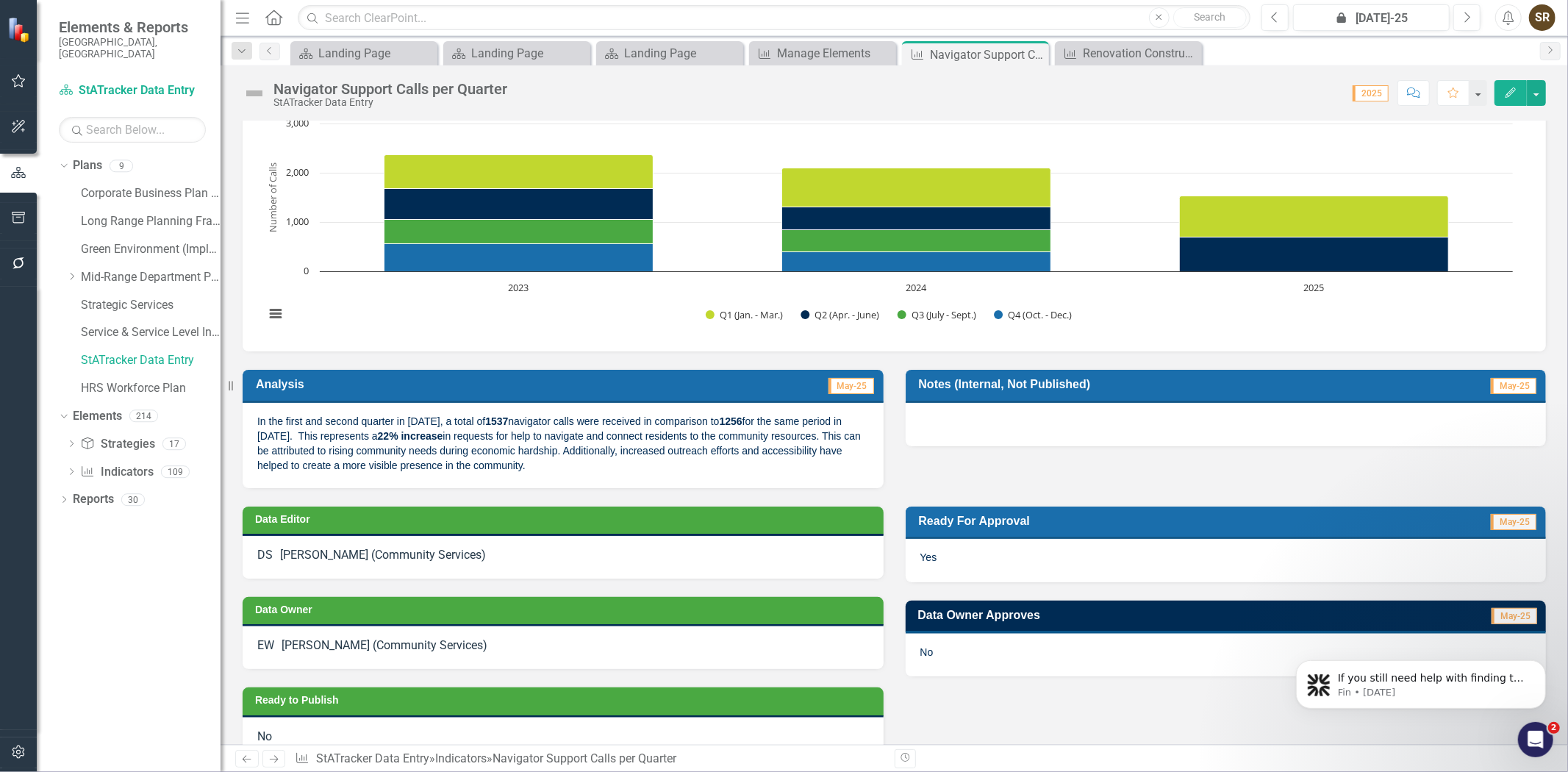
scroll to position [135, 0]
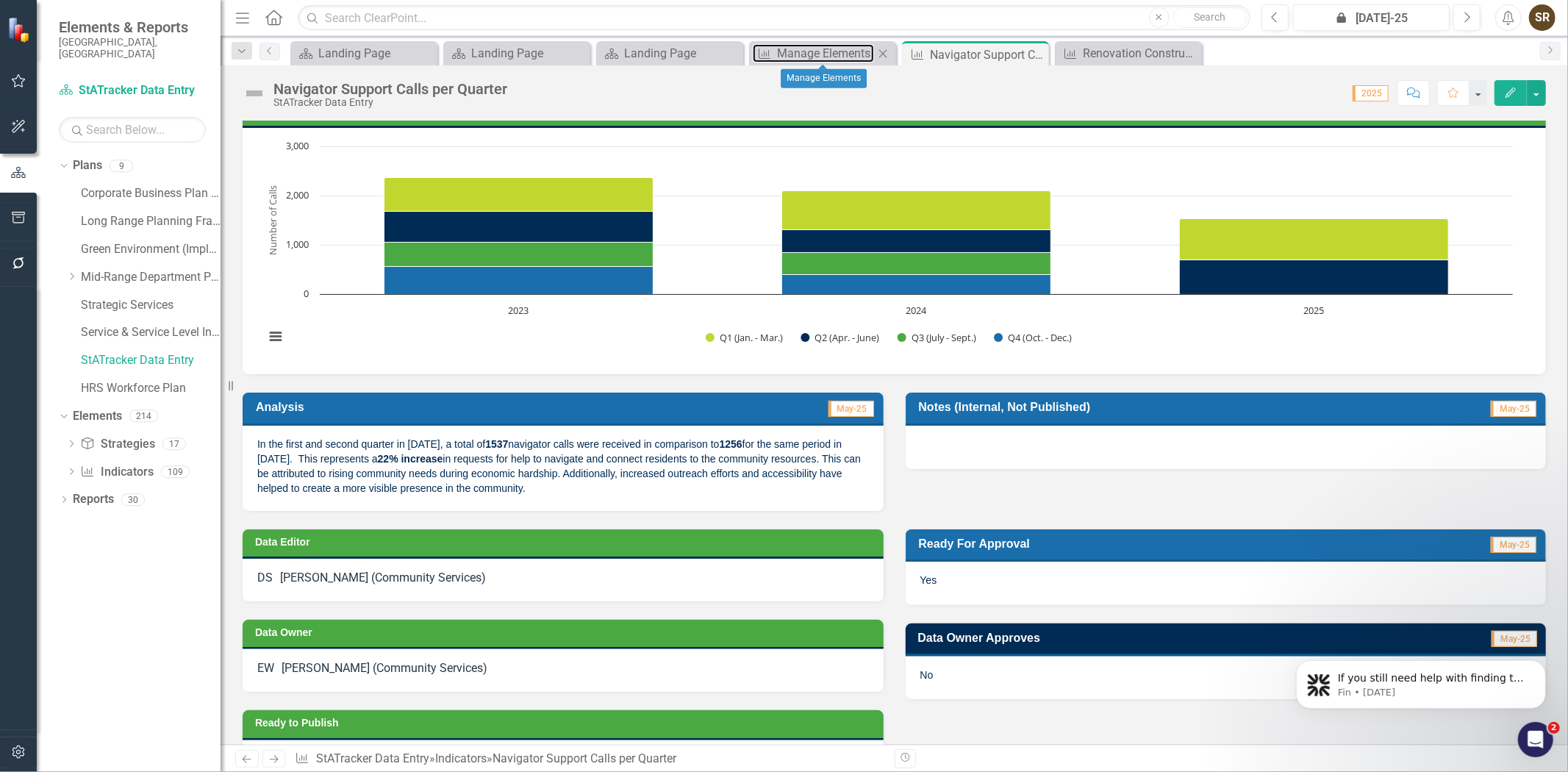
click at [828, 63] on div "Indicator Manage Elements Close" at bounding box center [822, 53] width 147 height 24
click at [811, 54] on div "Manage Elements" at bounding box center [825, 54] width 97 height 19
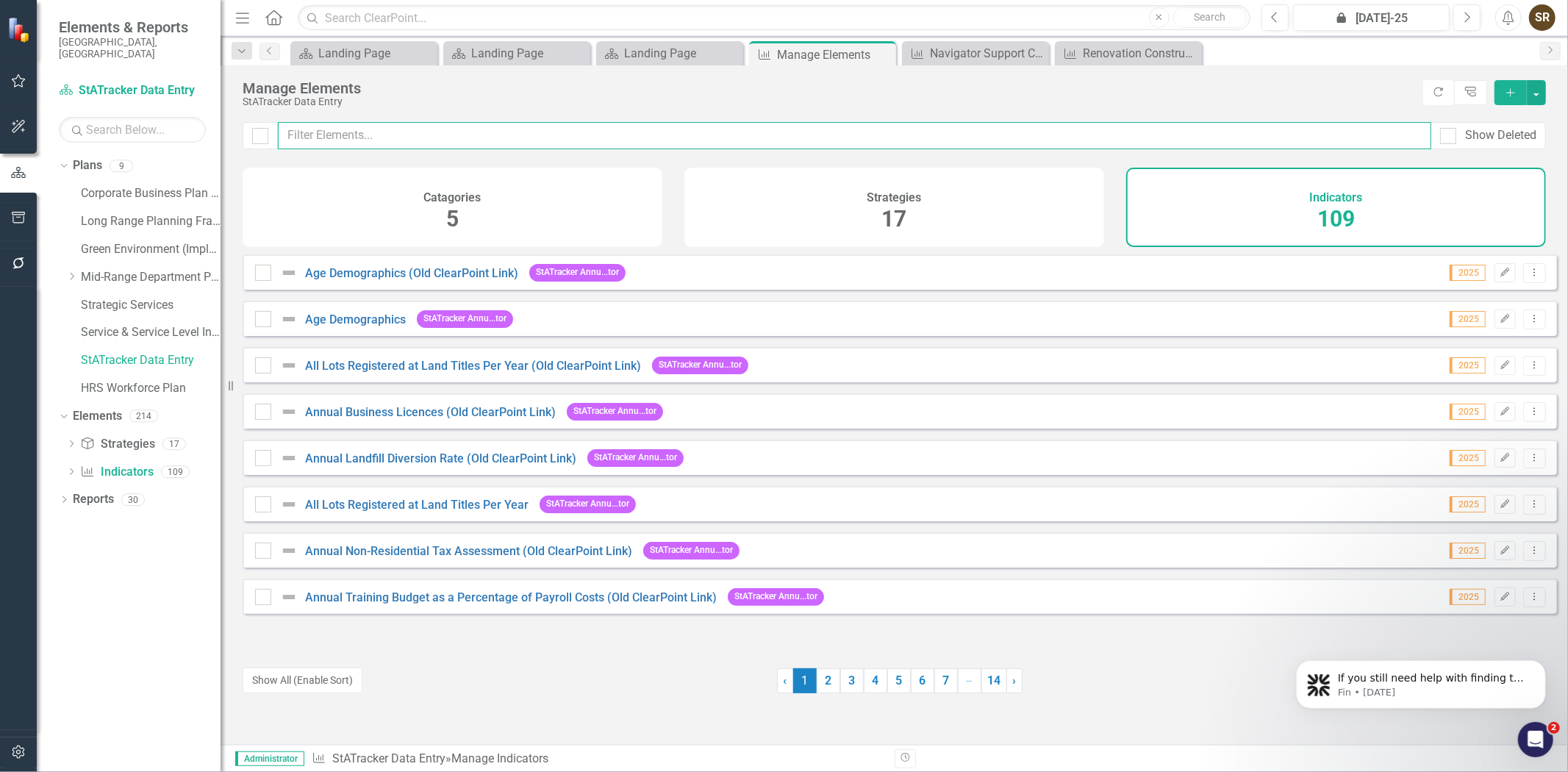
click at [439, 145] on input "text" at bounding box center [854, 136] width 1153 height 27
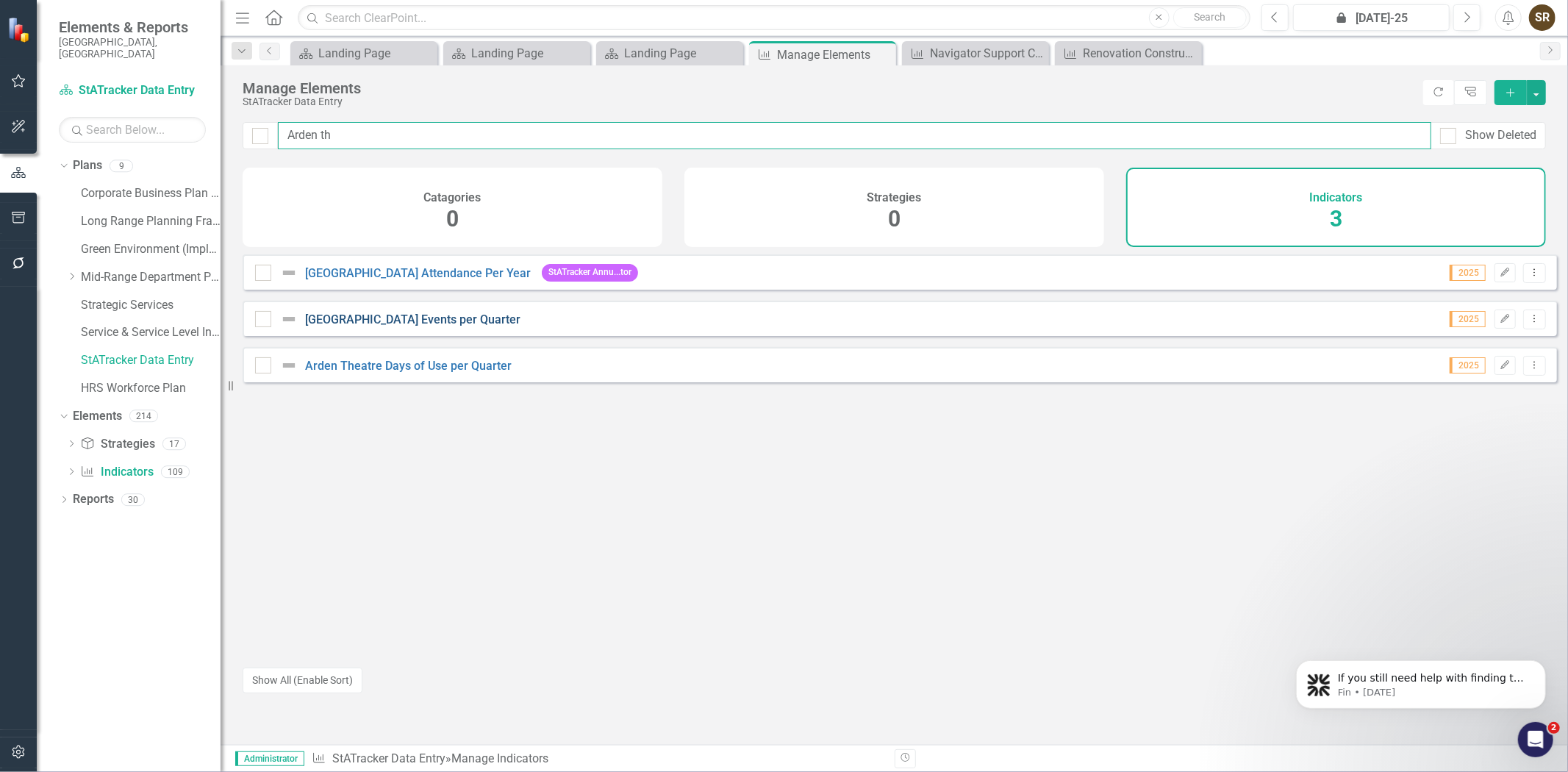
type input "Arden th"
click at [421, 326] on link "[GEOGRAPHIC_DATA] Events per Quarter" at bounding box center [412, 319] width 215 height 14
